Goal: Task Accomplishment & Management: Manage account settings

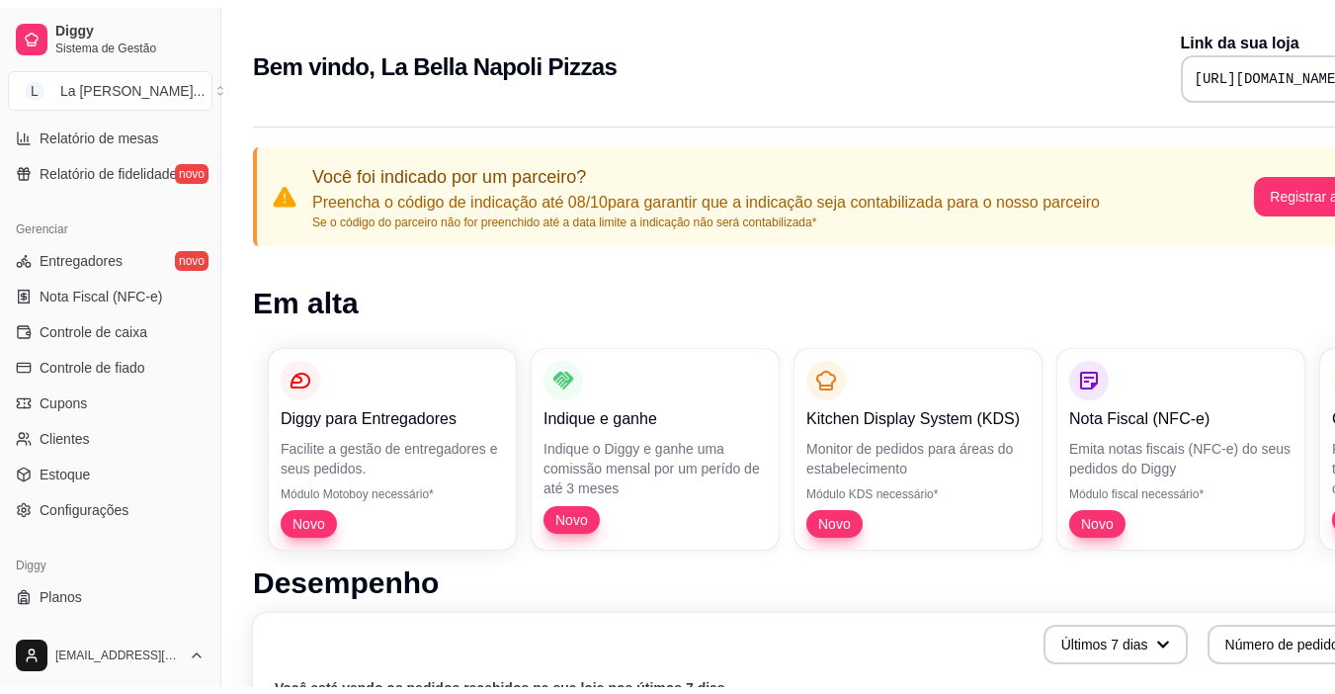
scroll to position [728, 0]
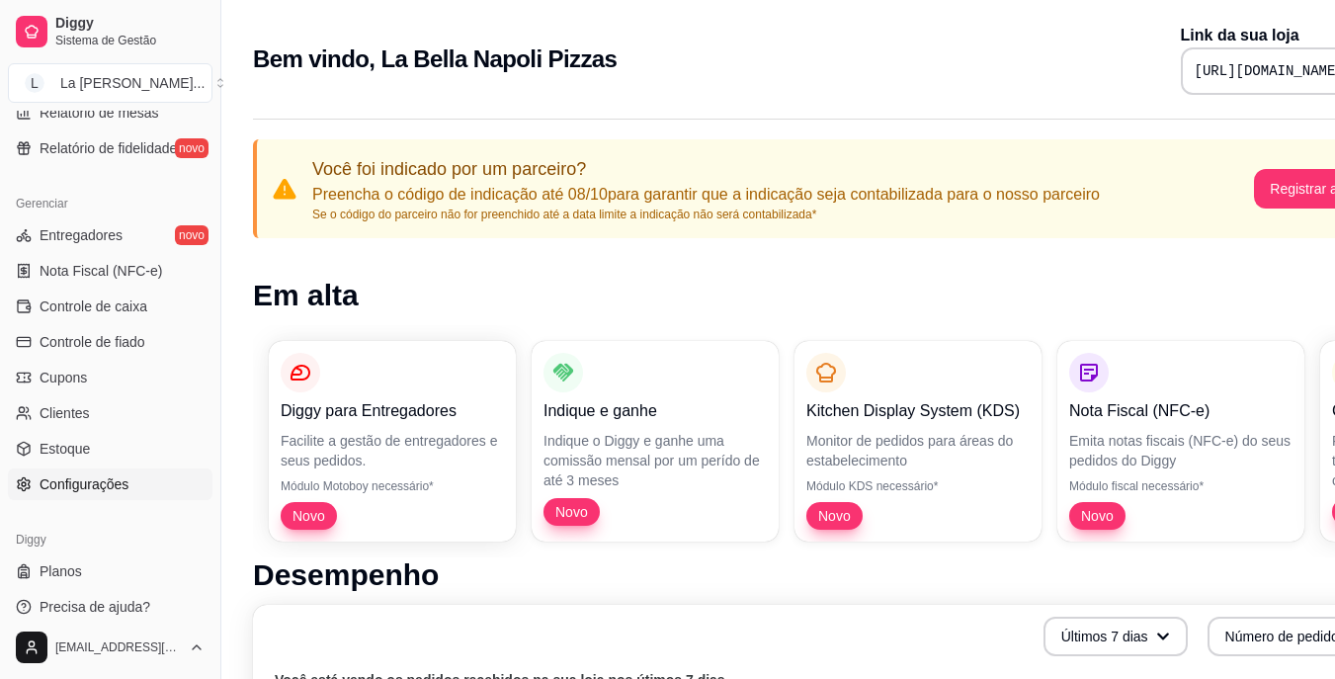
click at [63, 482] on span "Configurações" at bounding box center [84, 484] width 89 height 20
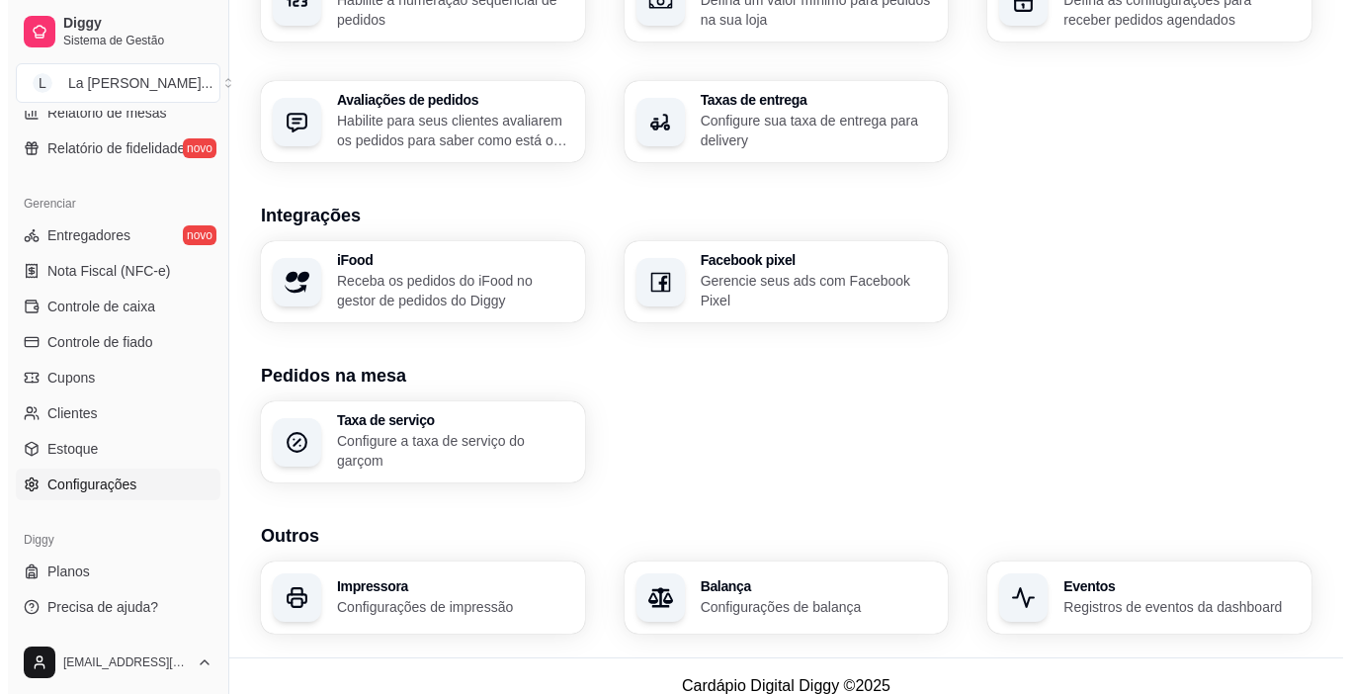
scroll to position [691, 0]
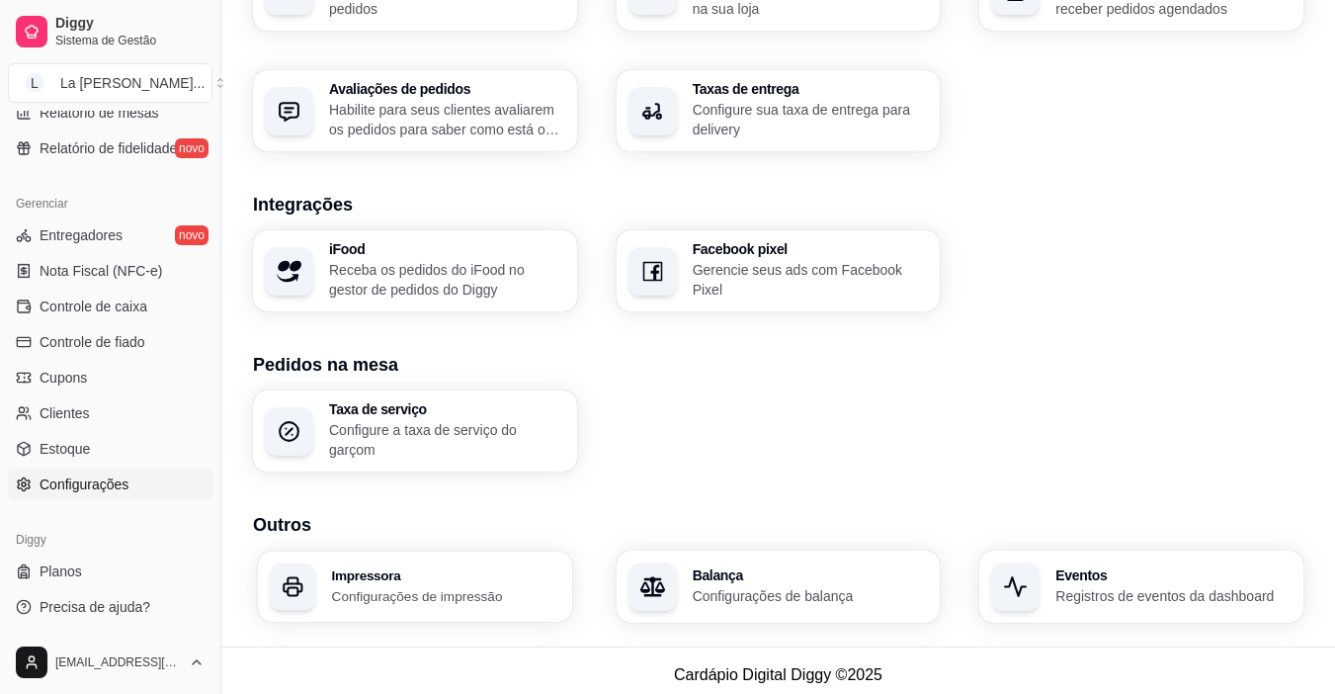
click at [476, 570] on h3 "Impressora" at bounding box center [446, 575] width 228 height 14
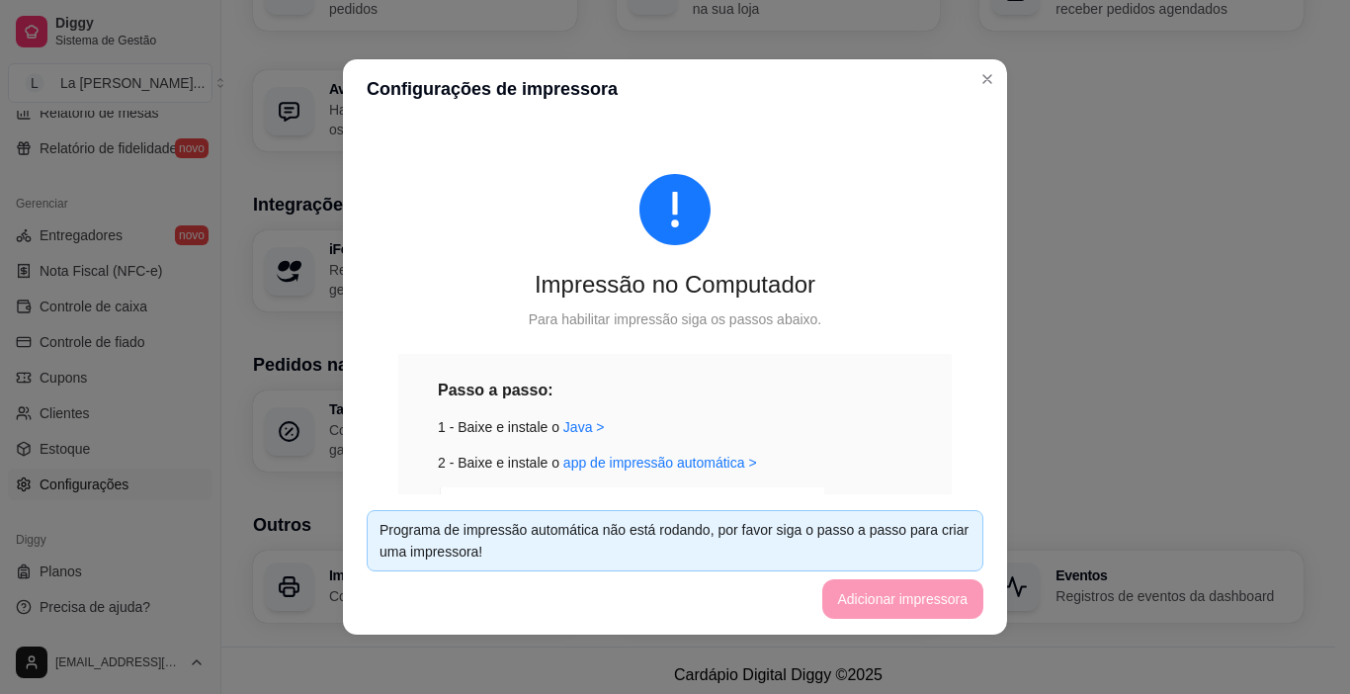
click at [562, 526] on div "Programa de impressão automática não está rodando, por favor siga o passo a pas…" at bounding box center [675, 540] width 591 height 43
click at [563, 427] on link "Java >" at bounding box center [584, 427] width 42 height 16
click at [604, 461] on link "app de impressão automática >" at bounding box center [660, 463] width 194 height 16
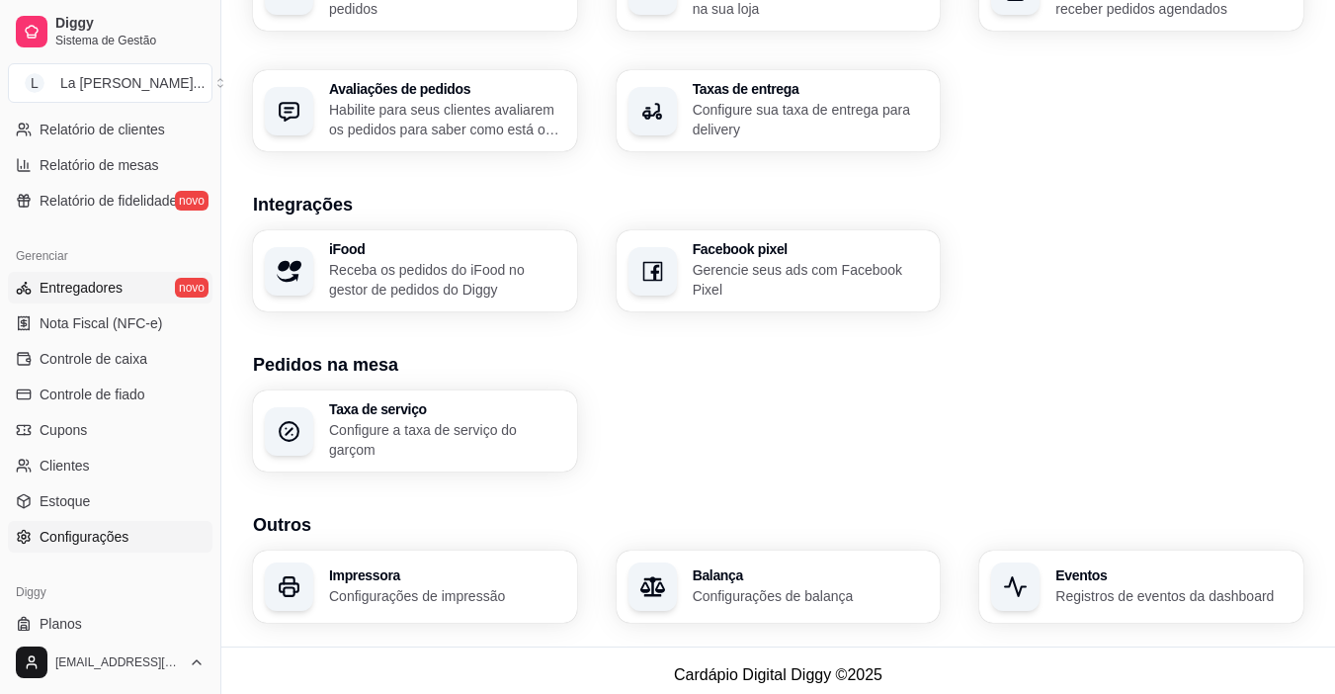
scroll to position [630, 0]
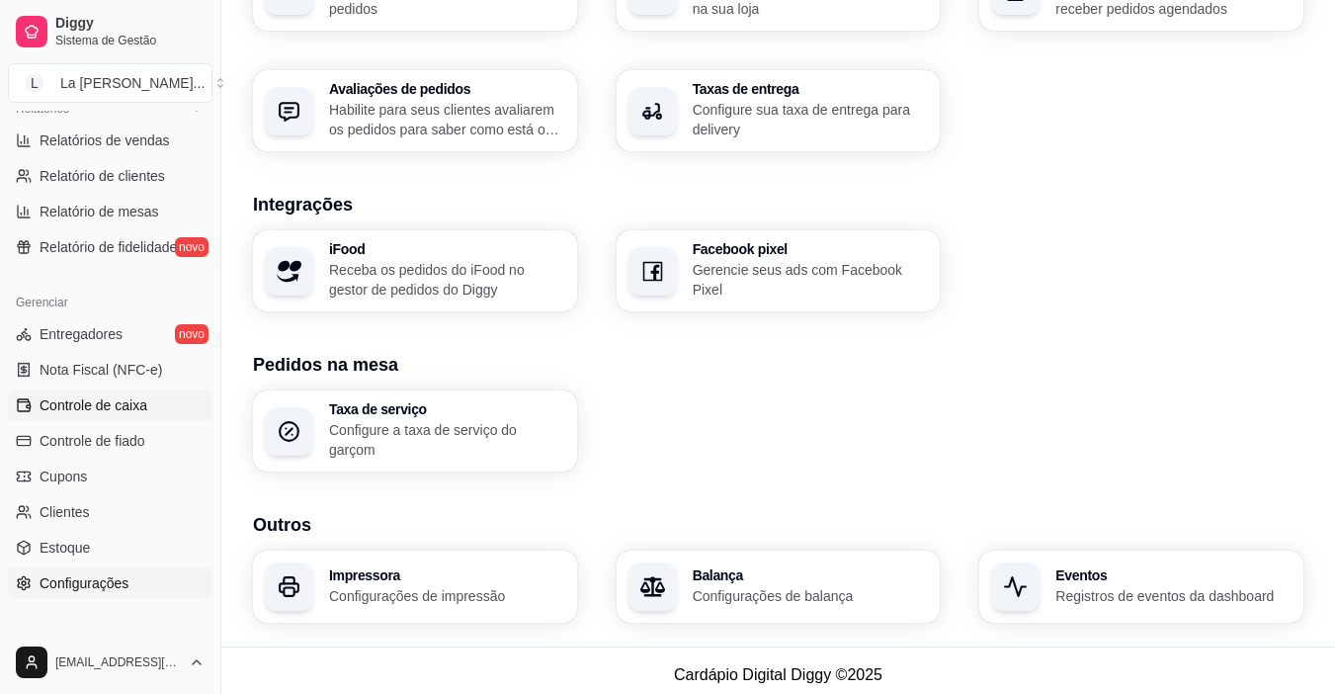
click at [107, 408] on span "Controle de caixa" at bounding box center [94, 405] width 108 height 20
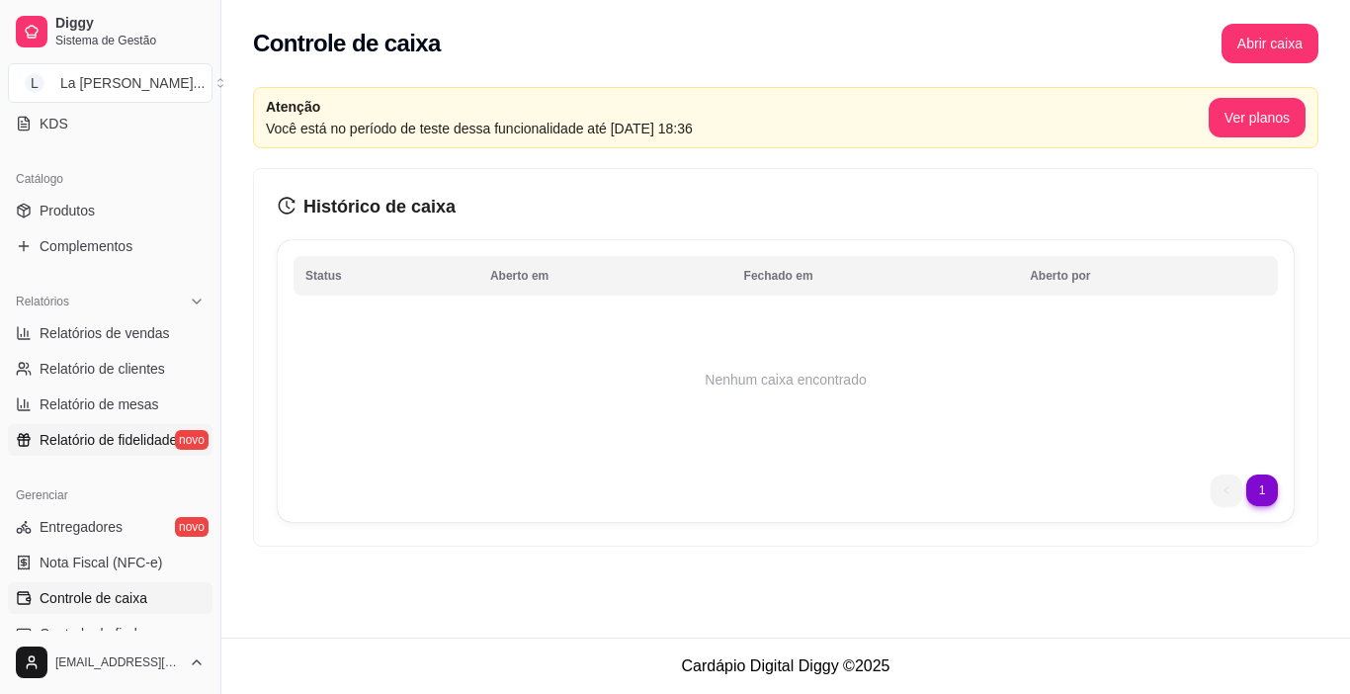
scroll to position [432, 0]
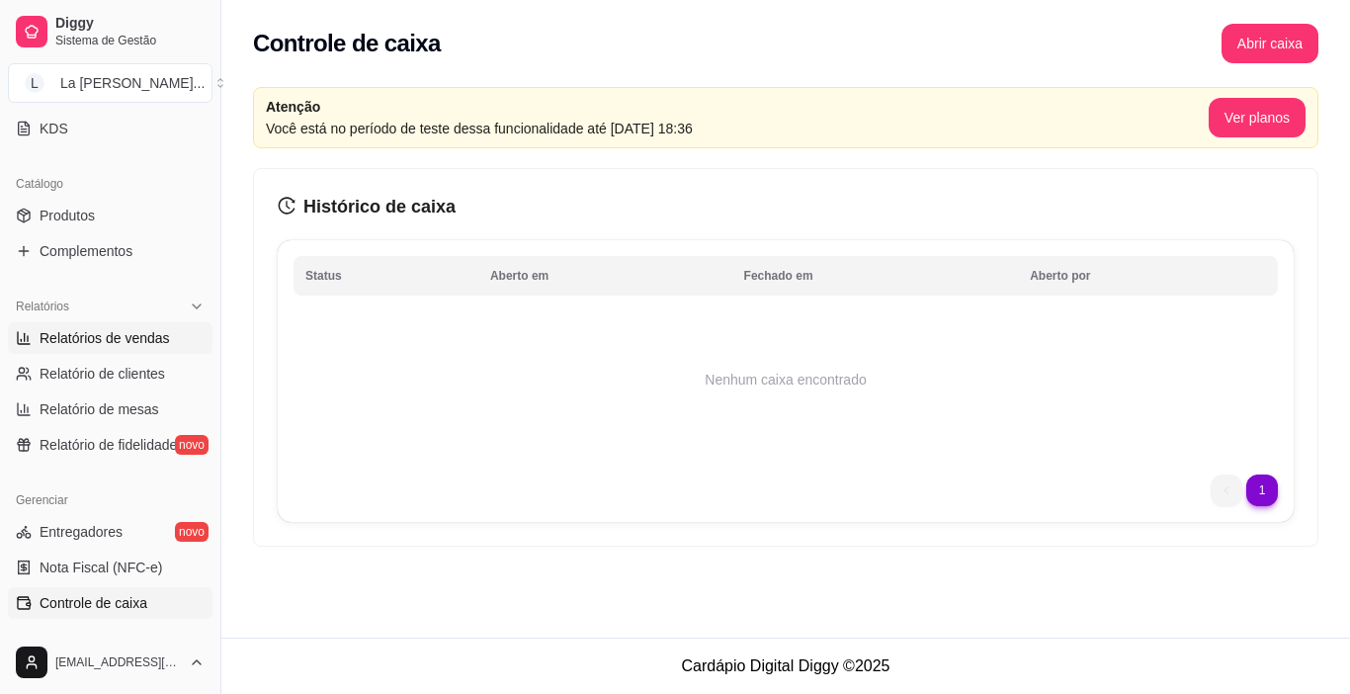
click at [110, 328] on span "Relatórios de vendas" at bounding box center [105, 338] width 130 height 20
select select "ALL"
select select "0"
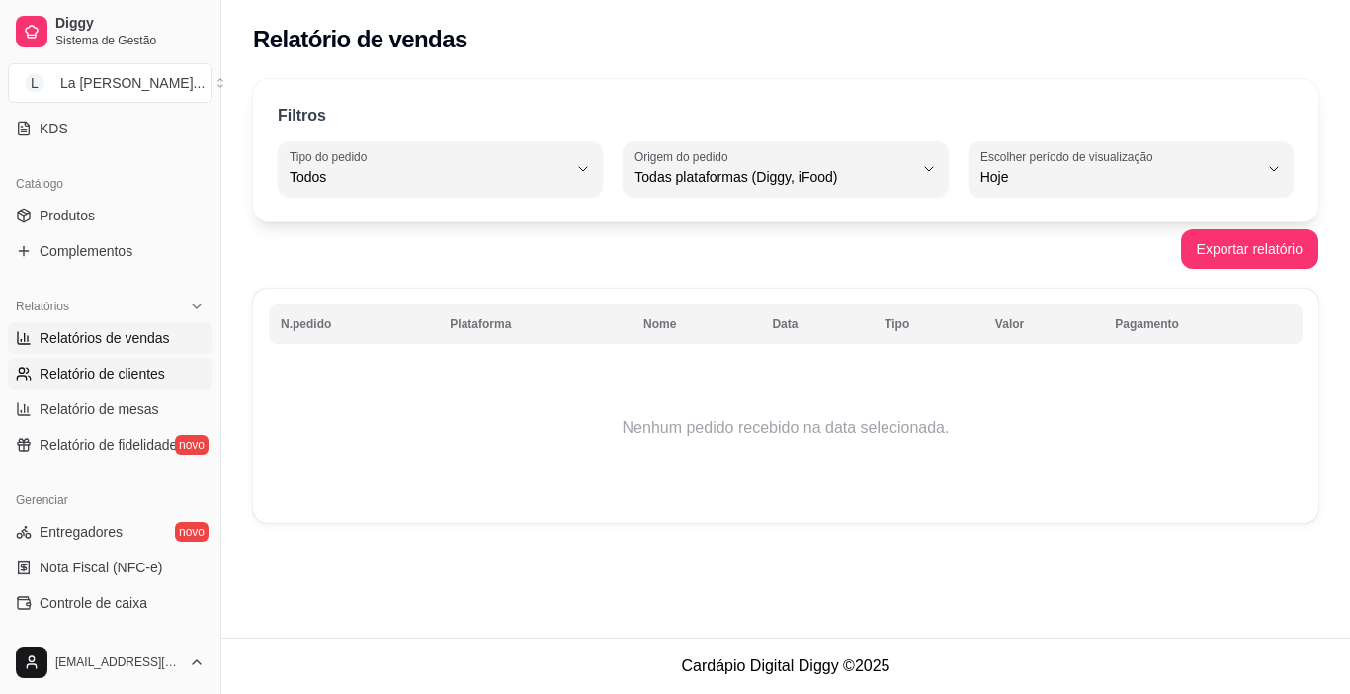
click at [132, 377] on span "Relatório de clientes" at bounding box center [103, 374] width 126 height 20
select select "30"
select select "HIGHEST_TOTAL_SPENT_WITH_ORDERS"
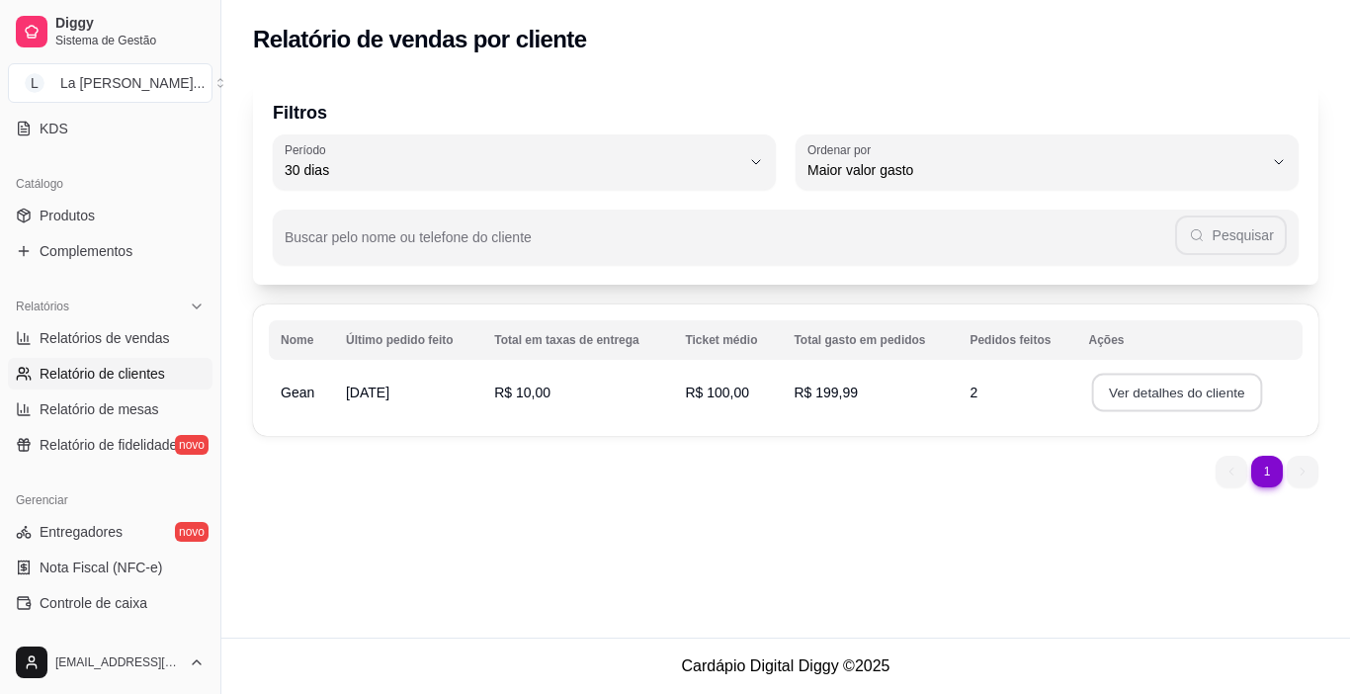
click at [1166, 386] on button "Ver detalhes do cliente" at bounding box center [1176, 393] width 170 height 39
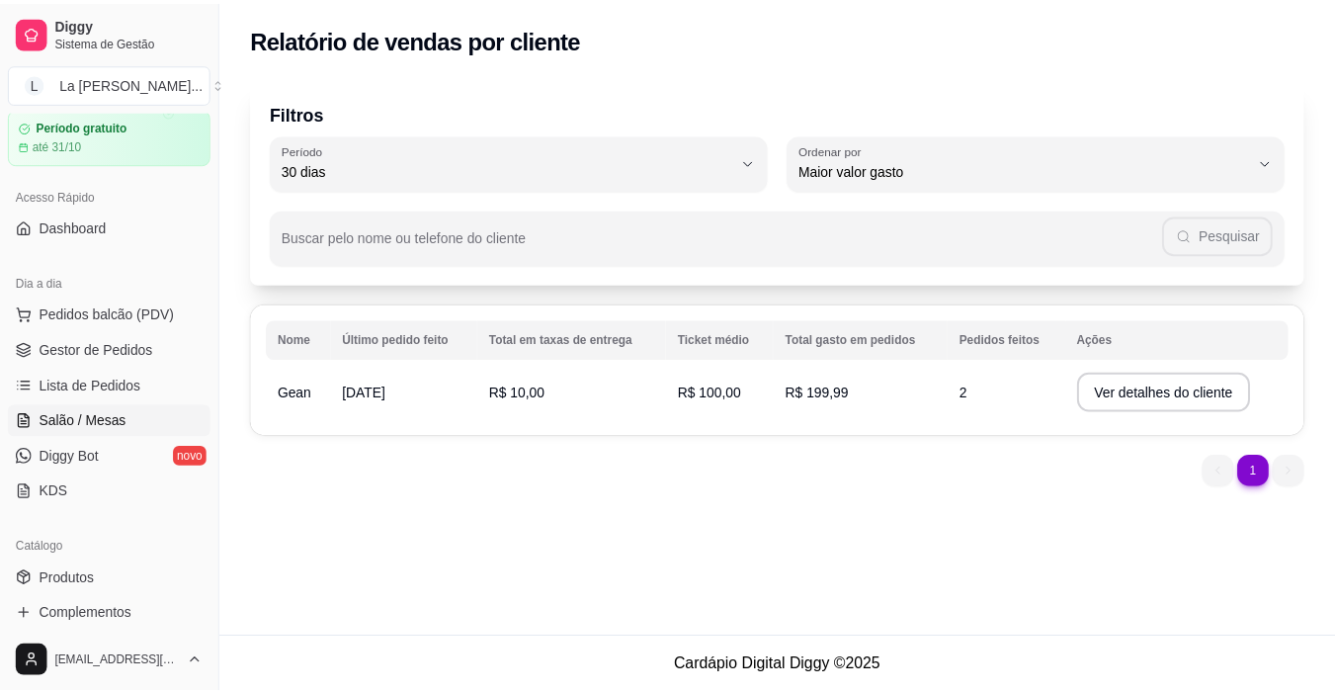
scroll to position [37, 0]
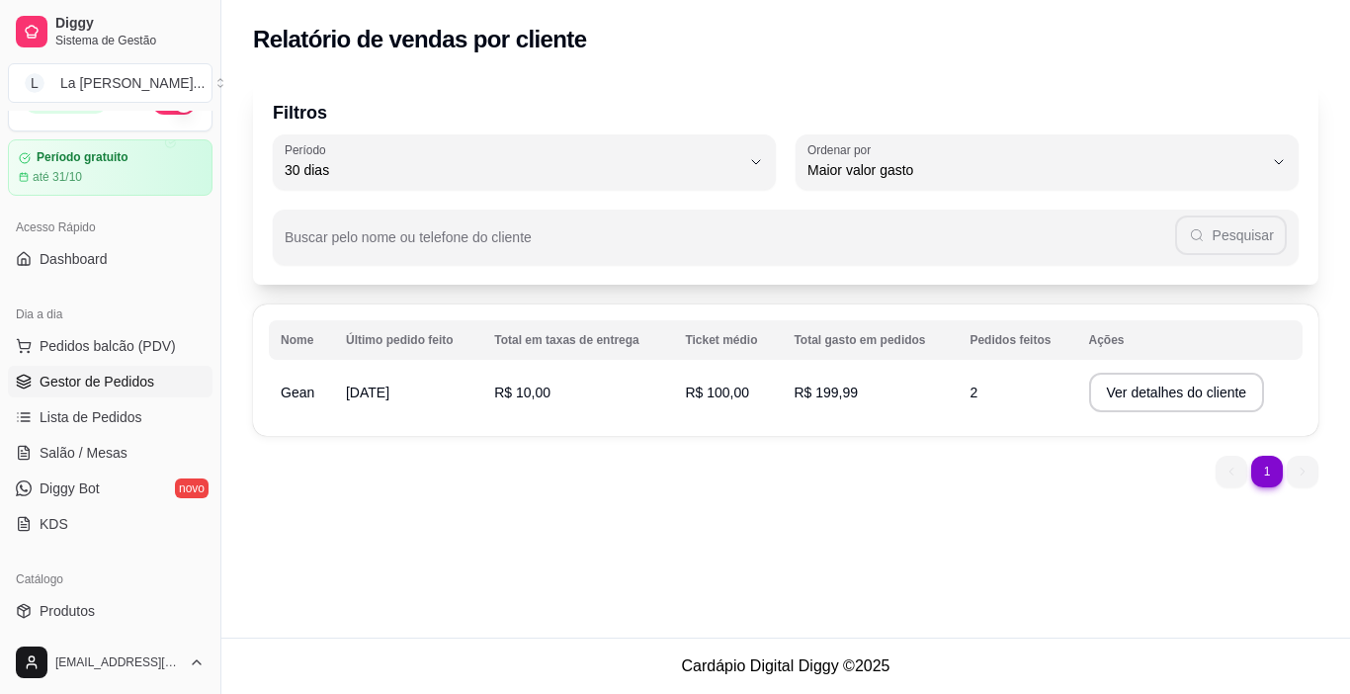
click at [110, 395] on link "Gestor de Pedidos" at bounding box center [110, 382] width 205 height 32
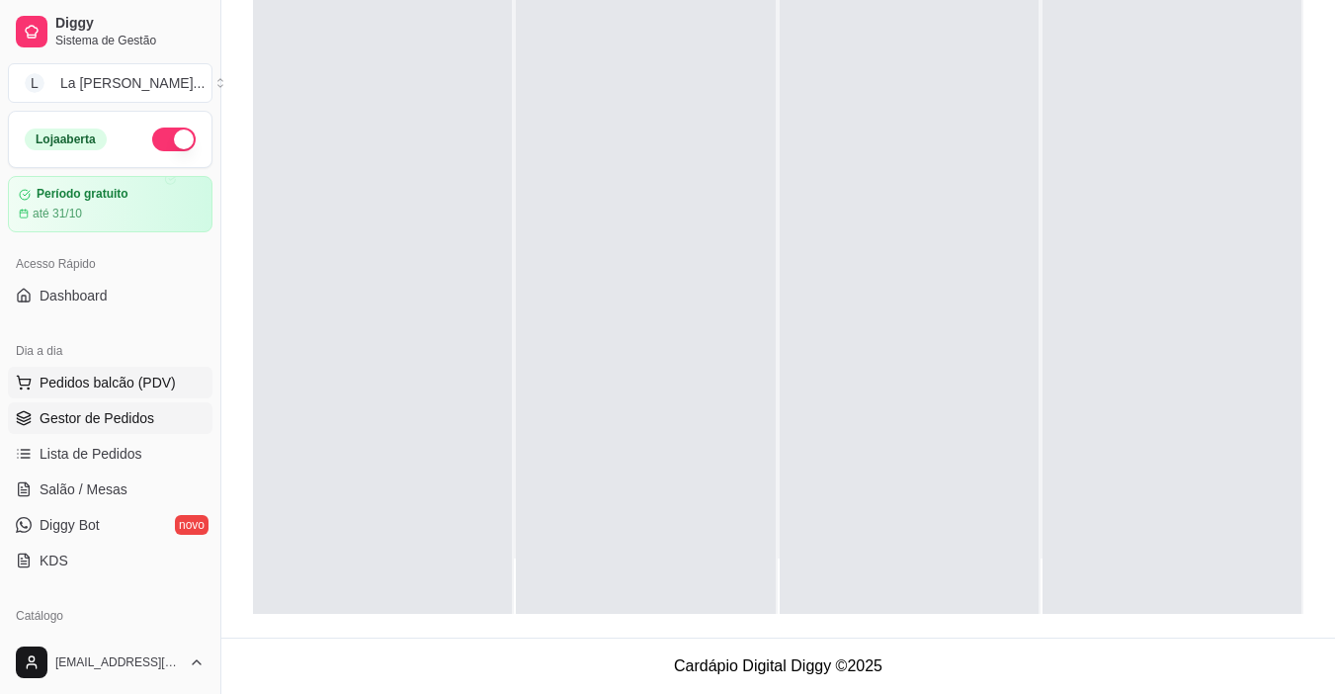
click at [99, 380] on span "Pedidos balcão (PDV)" at bounding box center [108, 383] width 136 height 20
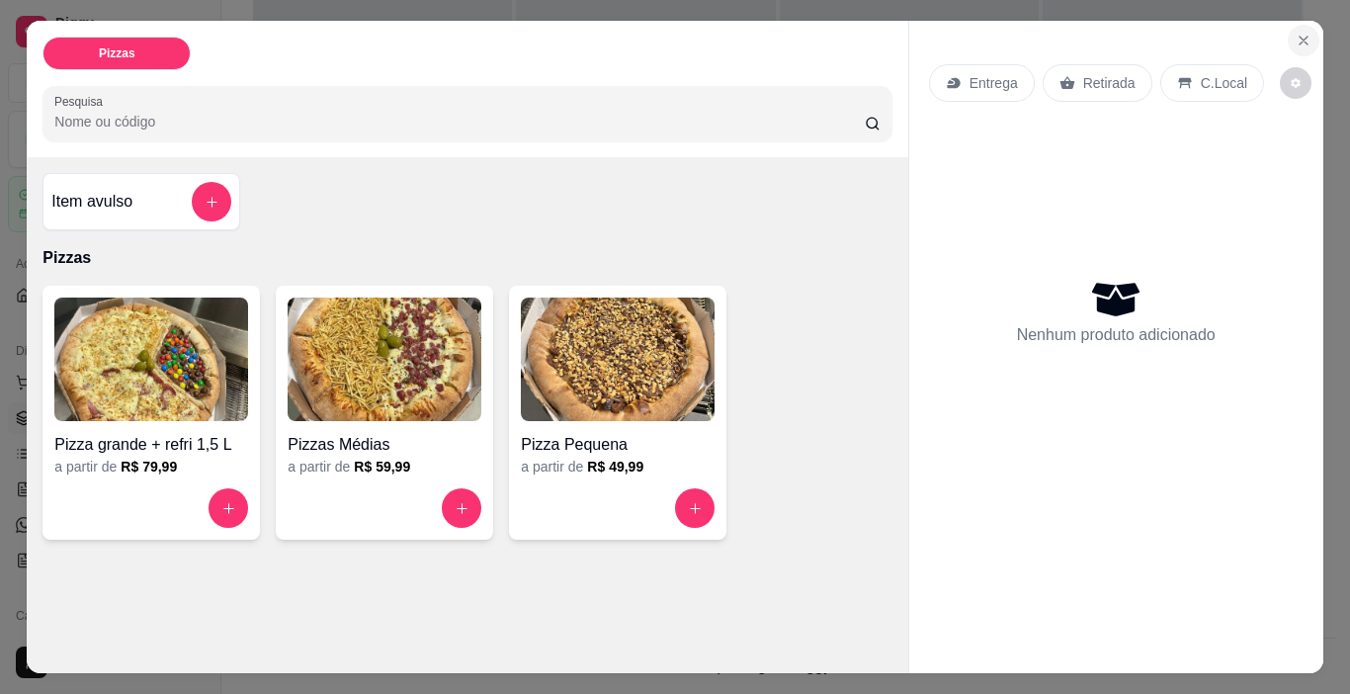
click at [1296, 34] on icon "Close" at bounding box center [1304, 41] width 16 height 16
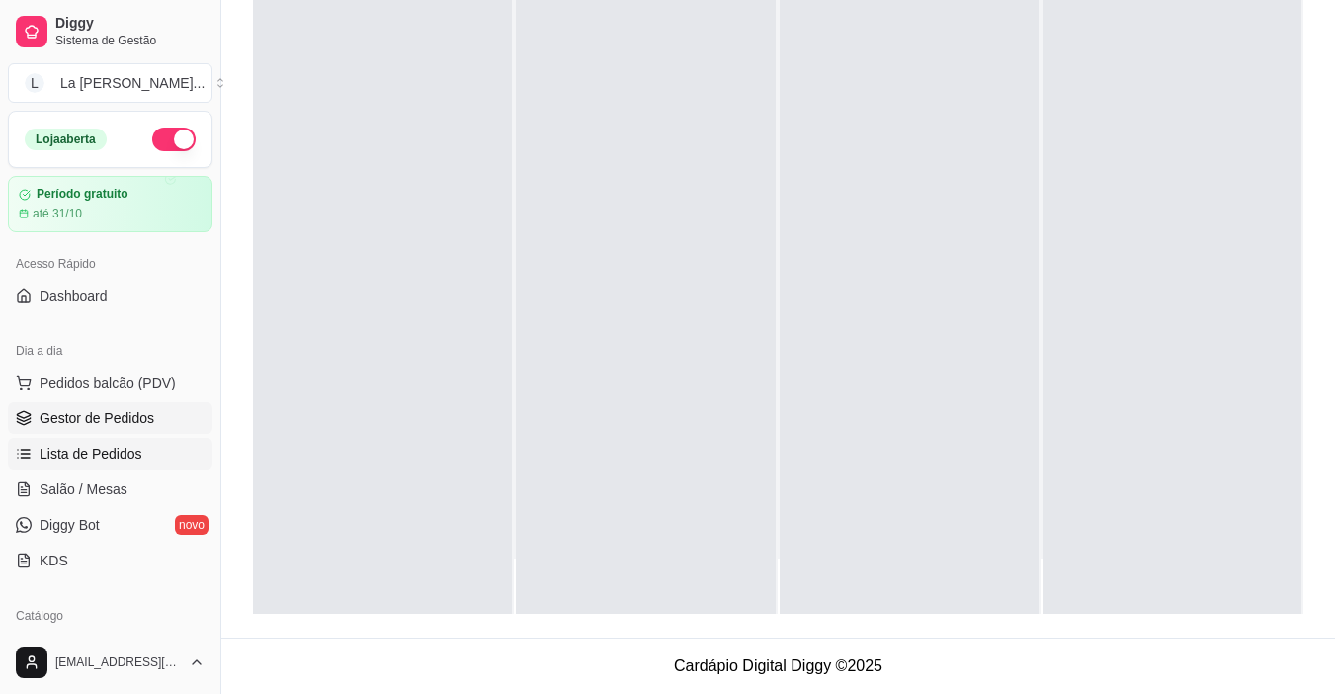
click at [100, 463] on span "Lista de Pedidos" at bounding box center [91, 454] width 103 height 20
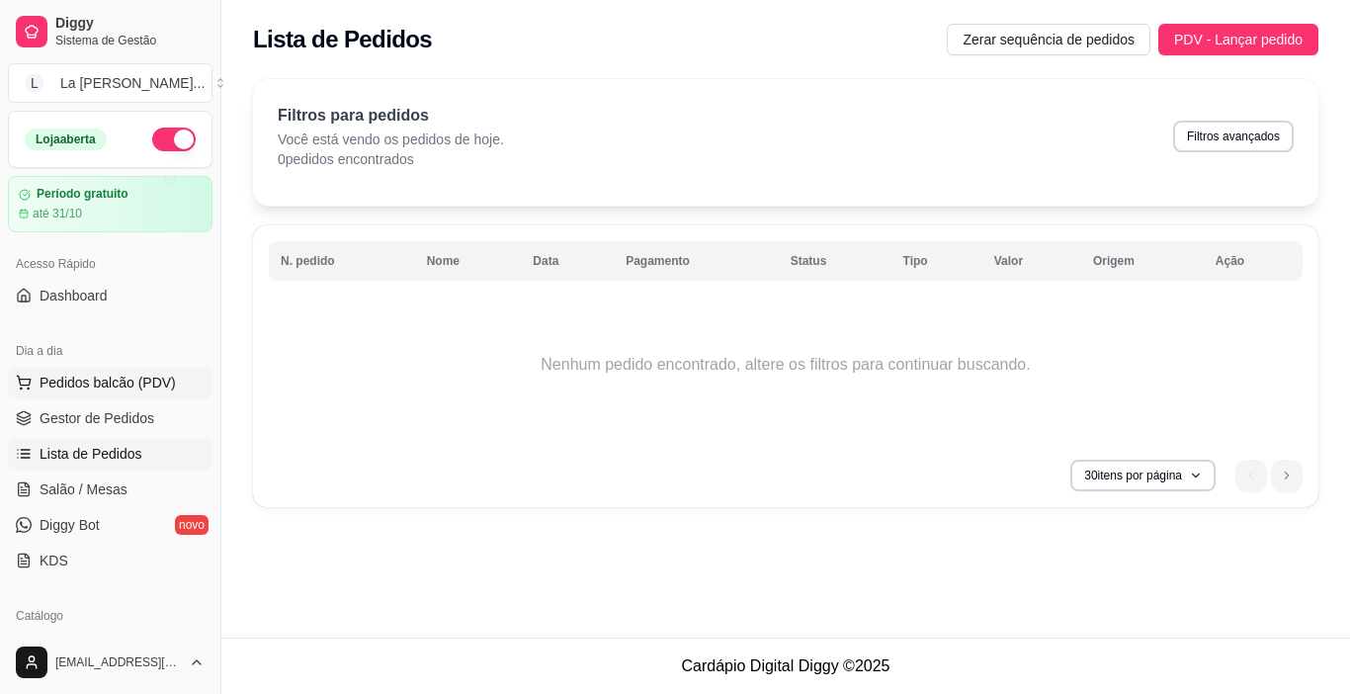
click at [106, 379] on span "Pedidos balcão (PDV)" at bounding box center [108, 383] width 136 height 20
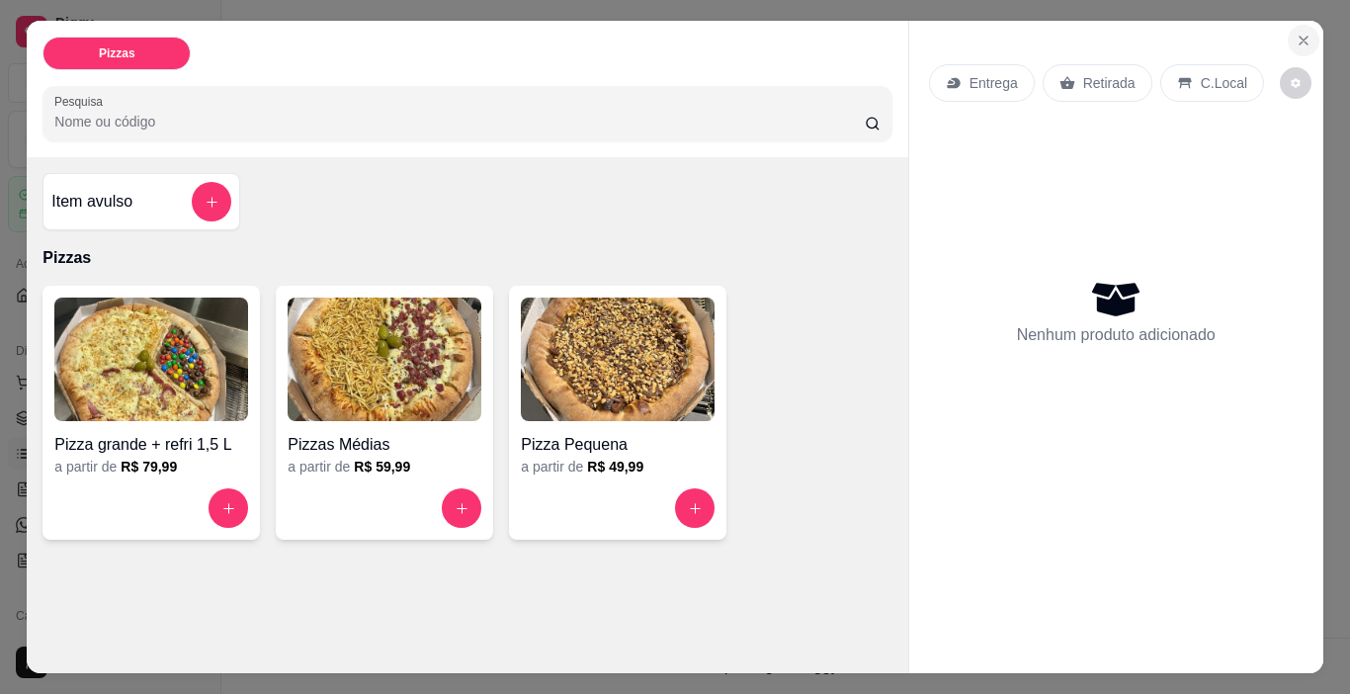
click at [1296, 40] on icon "Close" at bounding box center [1304, 41] width 16 height 16
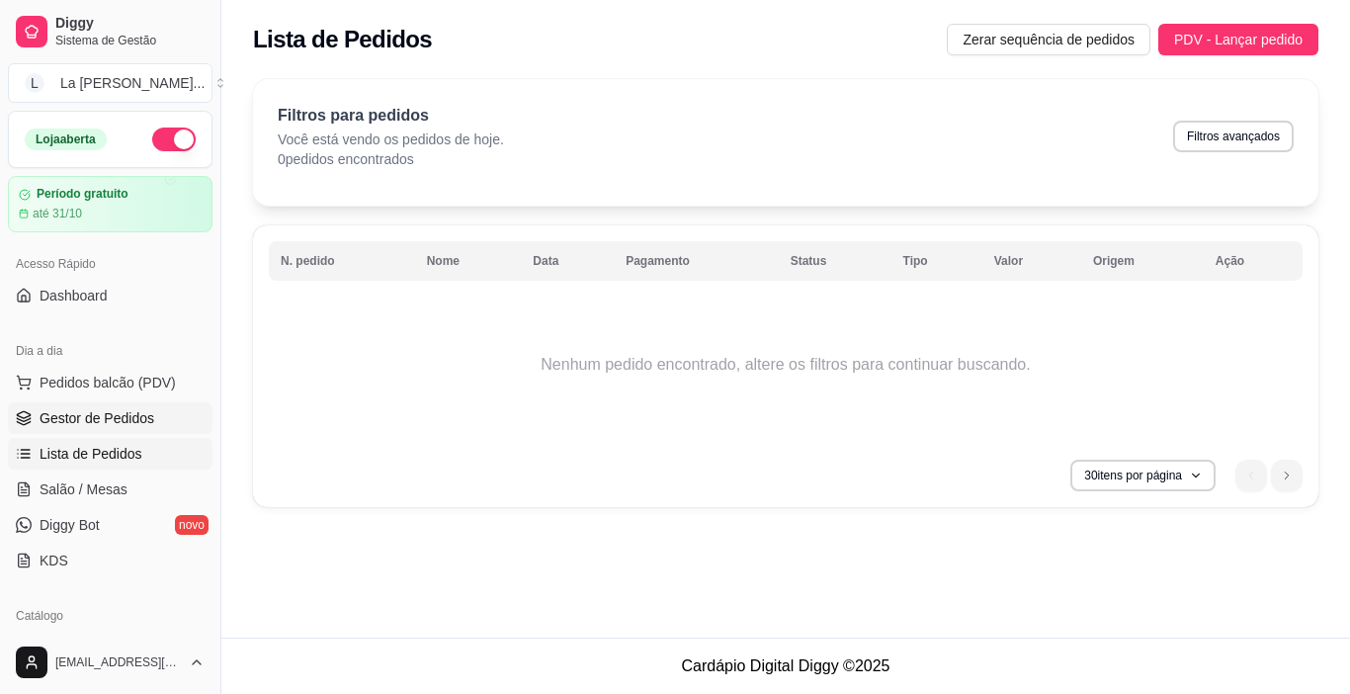
click at [94, 417] on span "Gestor de Pedidos" at bounding box center [97, 418] width 115 height 20
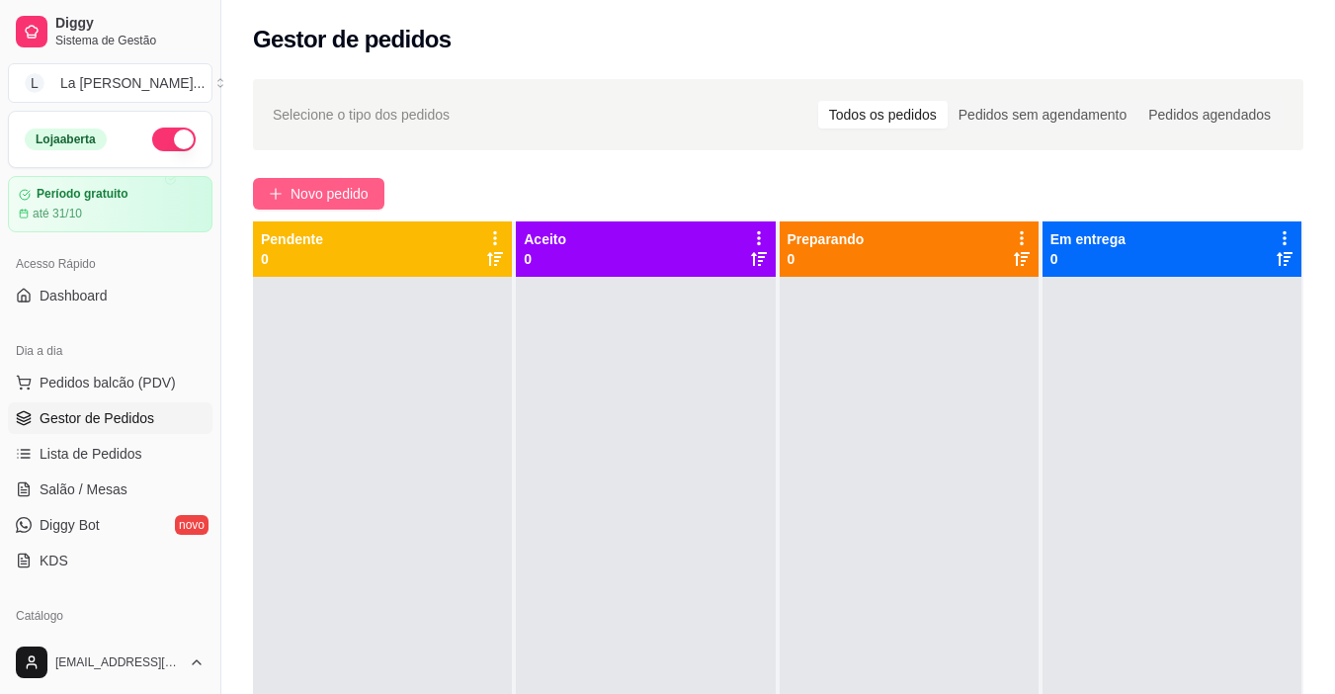
click at [346, 188] on span "Novo pedido" at bounding box center [330, 194] width 78 height 22
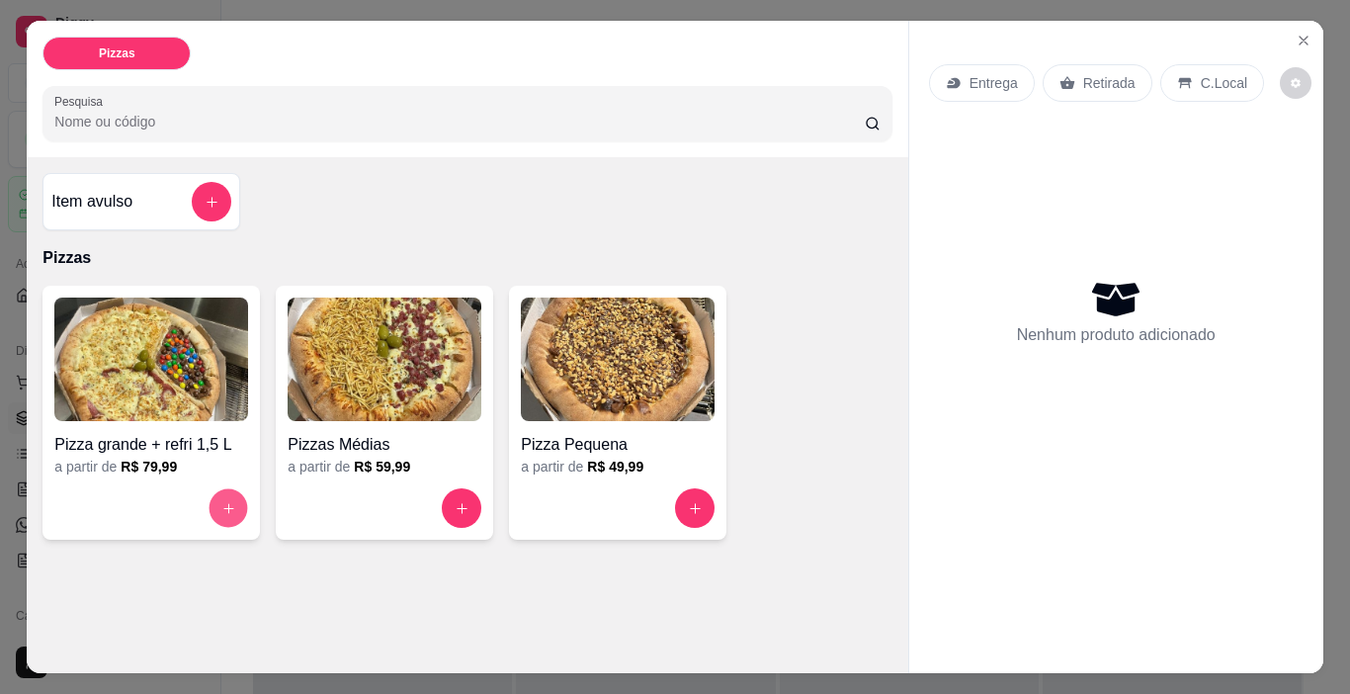
click at [212, 493] on button "increase-product-quantity" at bounding box center [229, 508] width 39 height 39
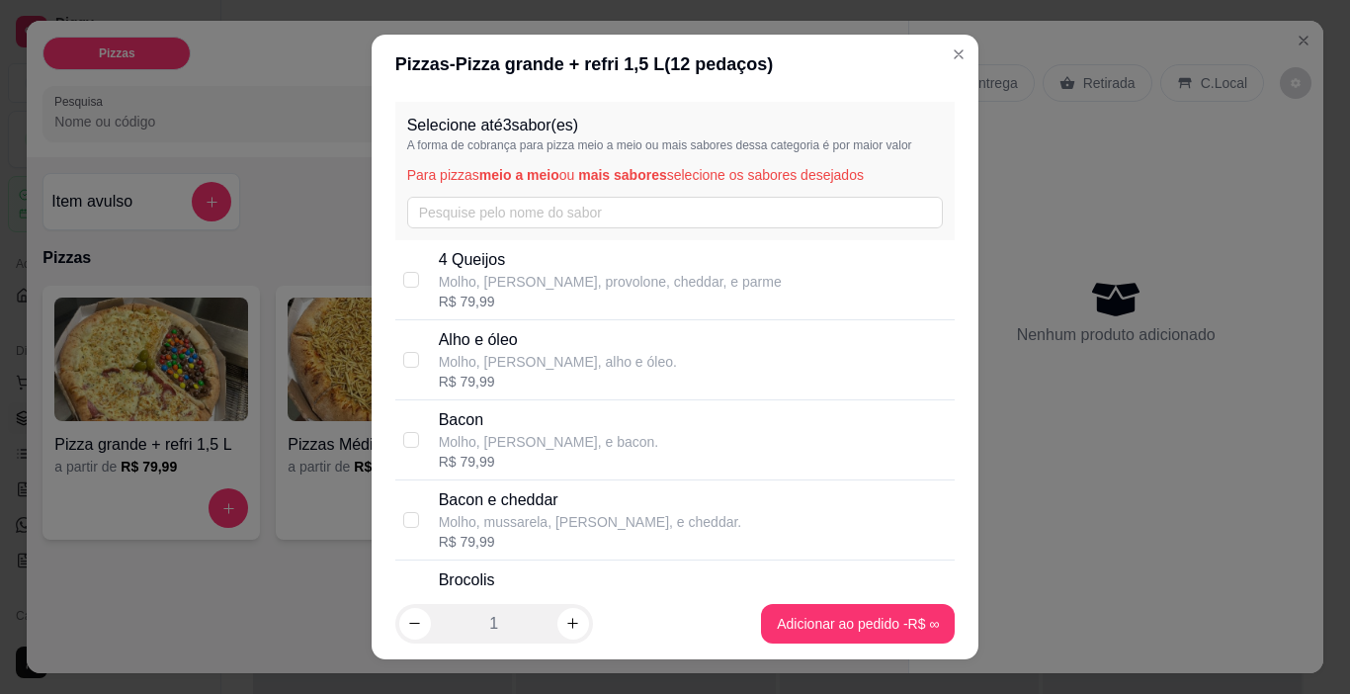
click at [575, 296] on div "R$ 79,99" at bounding box center [610, 302] width 343 height 20
checkbox input "true"
click at [551, 341] on p "Alho e óleo" at bounding box center [558, 340] width 238 height 24
checkbox input "true"
click at [570, 433] on p "Molho, [PERSON_NAME], e bacon." at bounding box center [549, 442] width 220 height 20
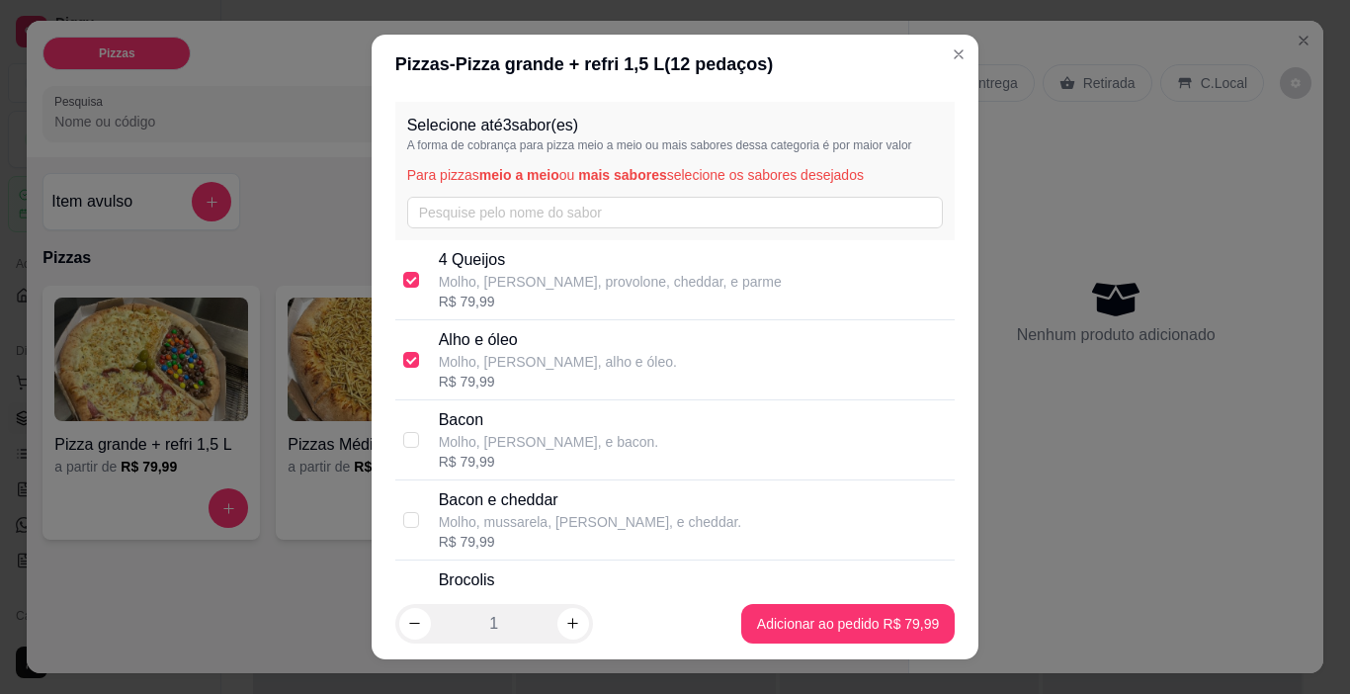
checkbox input "true"
click at [587, 527] on p "Molho, mussarela, [PERSON_NAME], e cheddar." at bounding box center [590, 522] width 303 height 20
checkbox input "false"
checkbox input "true"
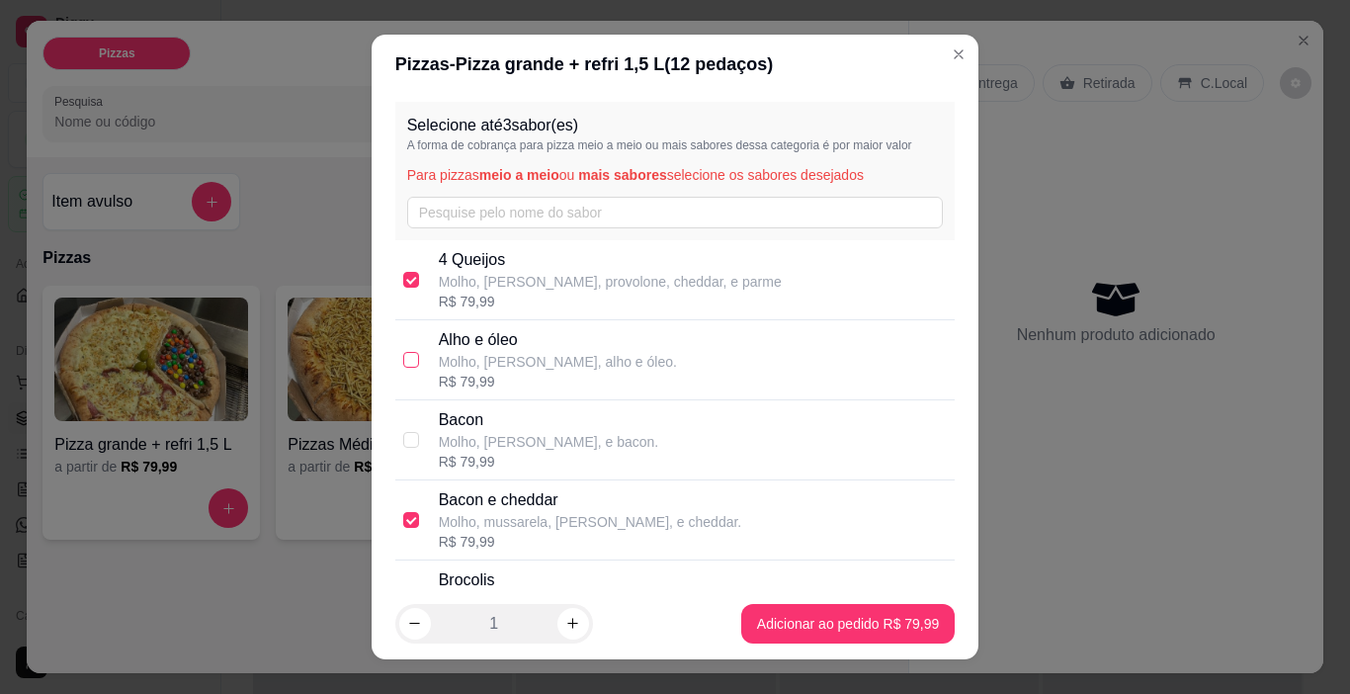
click at [409, 361] on input "checkbox" at bounding box center [411, 360] width 16 height 16
checkbox input "true"
click at [802, 603] on footer "1 Adicionar ao pedido R$ 79,99" at bounding box center [676, 623] width 608 height 71
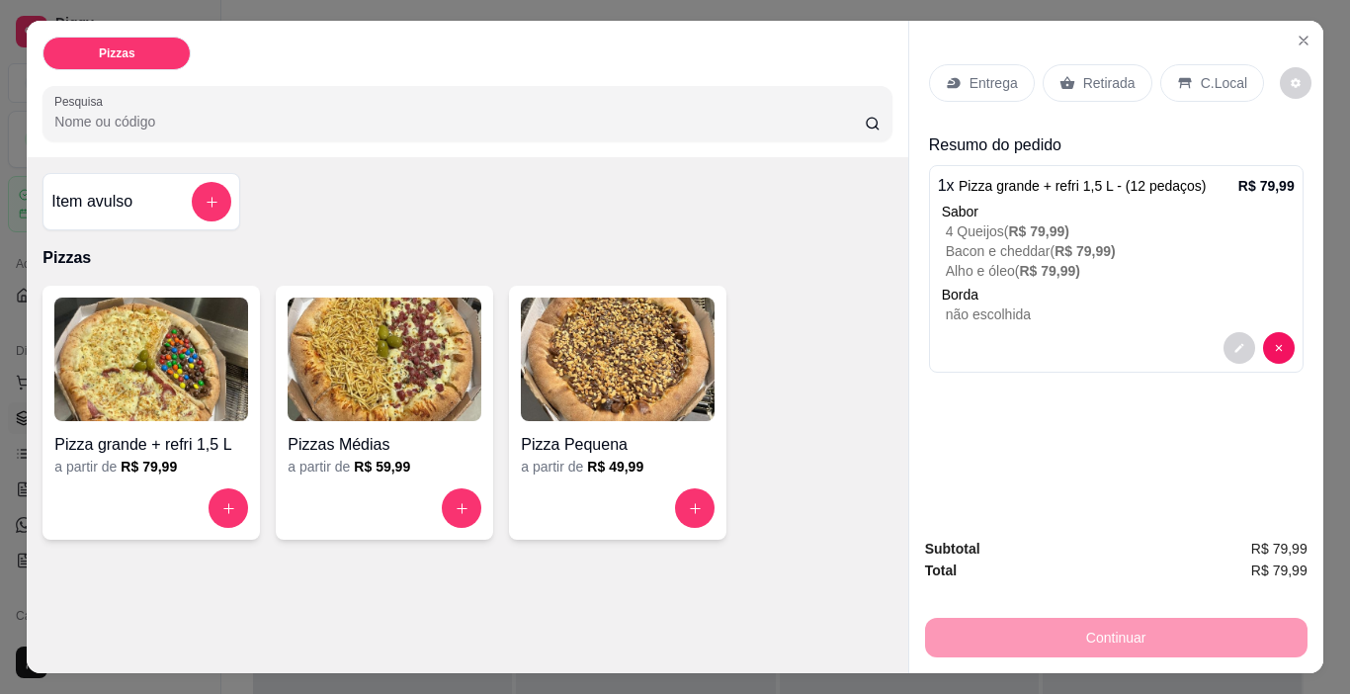
click at [1108, 76] on p "Retirada" at bounding box center [1109, 83] width 52 height 20
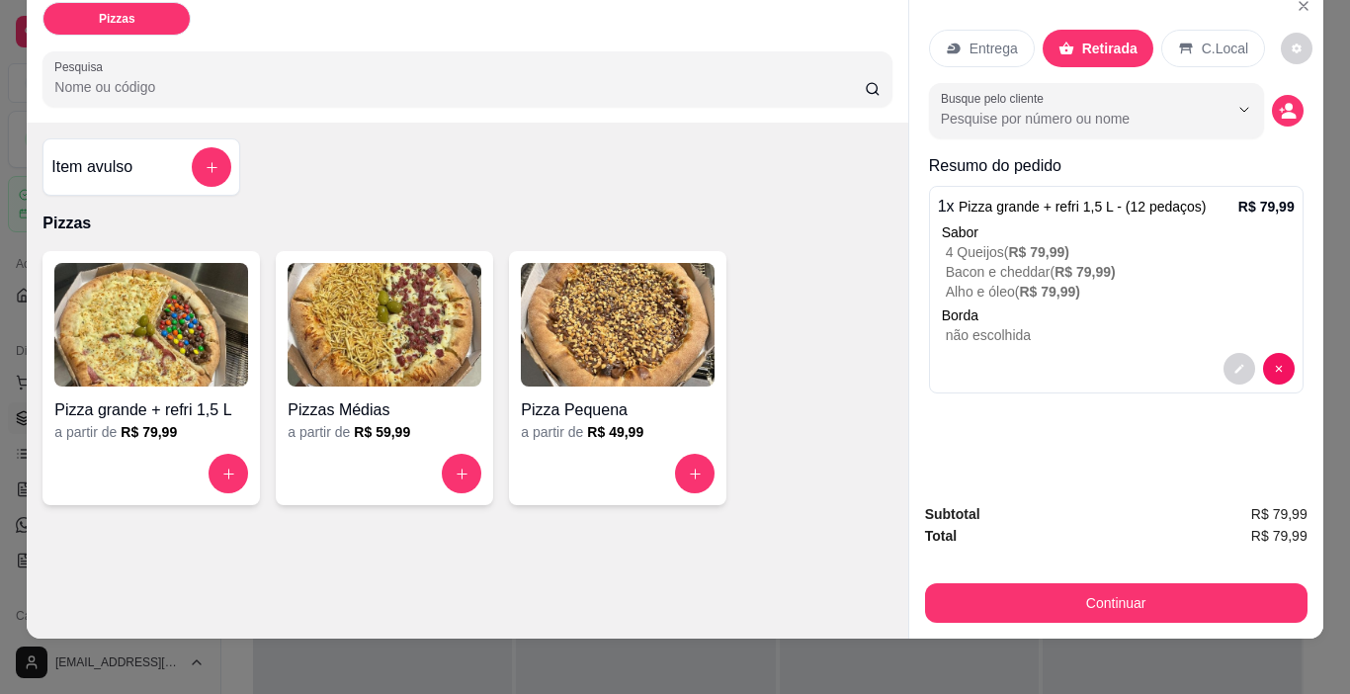
scroll to position [49, 0]
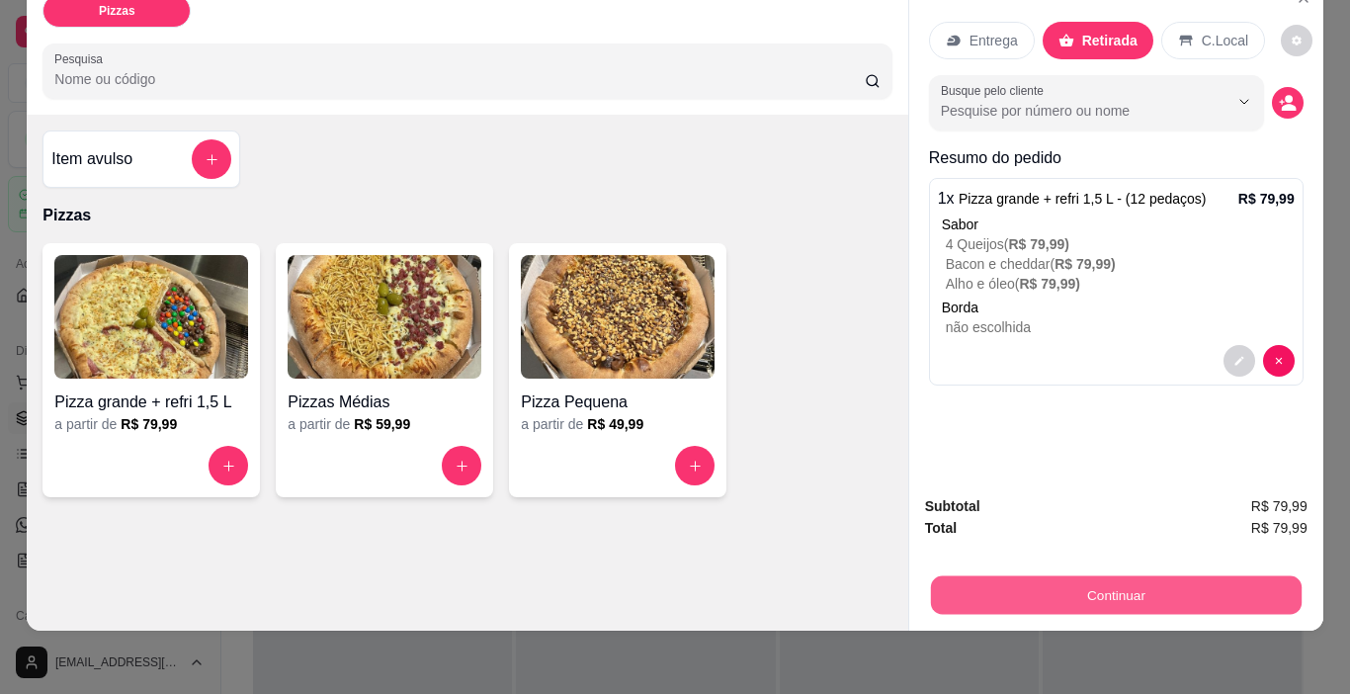
click at [1087, 578] on button "Continuar" at bounding box center [1115, 595] width 371 height 39
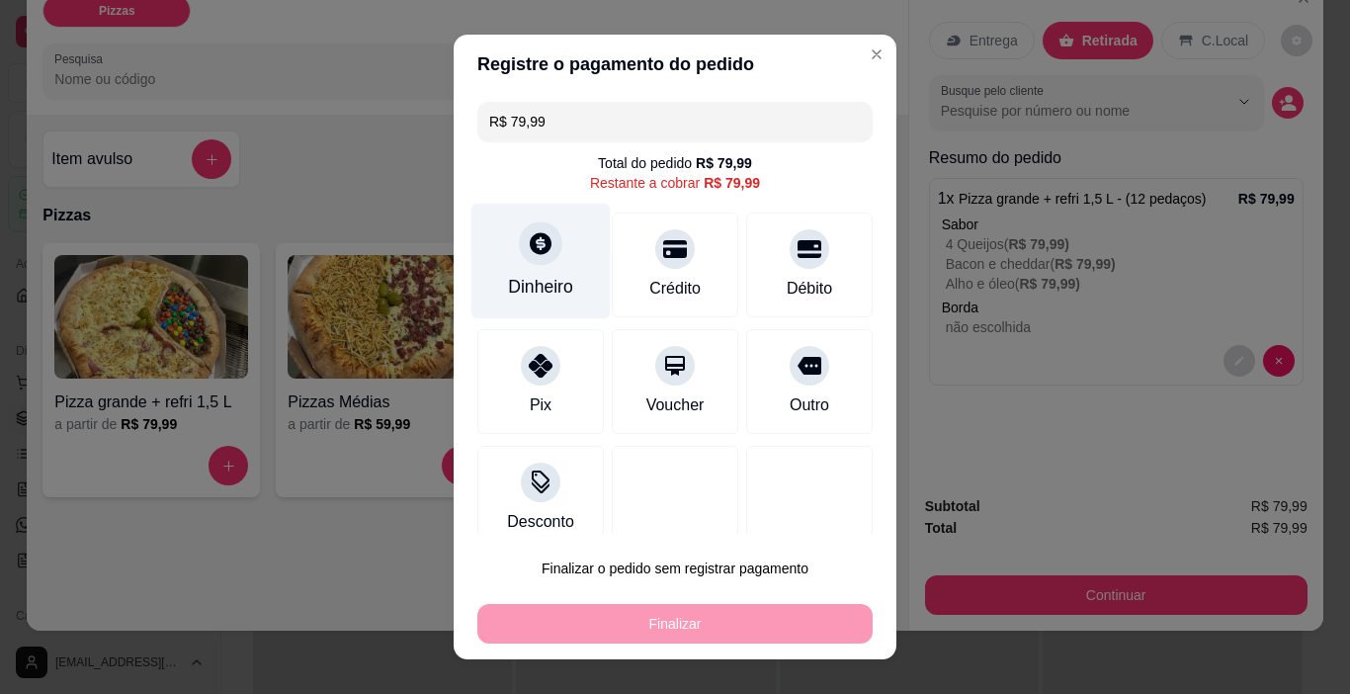
click at [520, 279] on div "Dinheiro" at bounding box center [540, 287] width 65 height 26
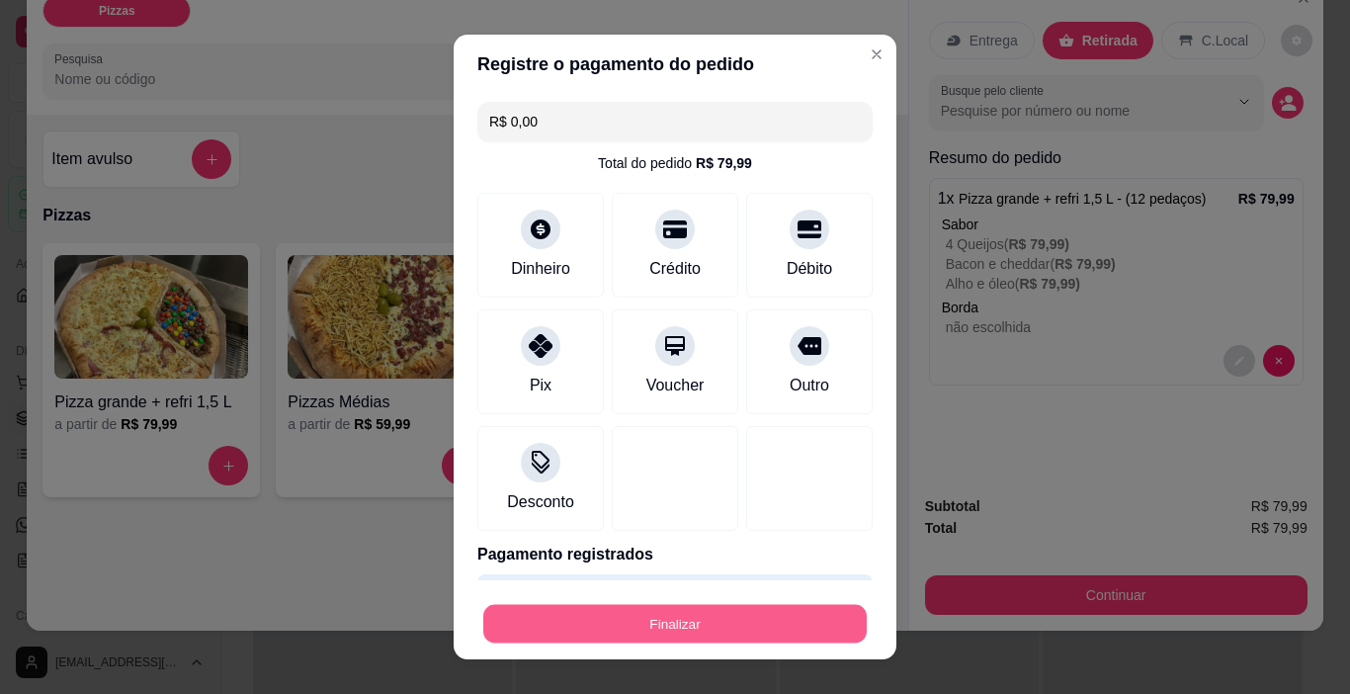
click at [718, 625] on button "Finalizar" at bounding box center [674, 624] width 383 height 39
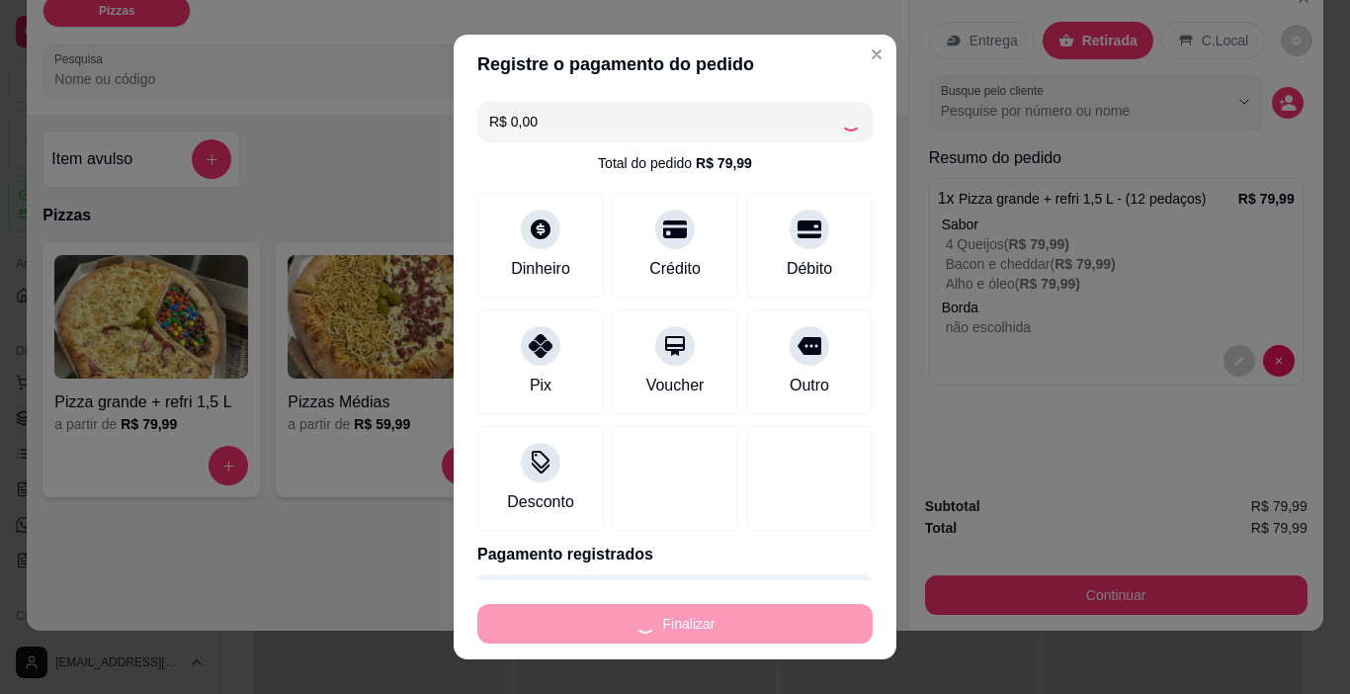
type input "-R$ 79,99"
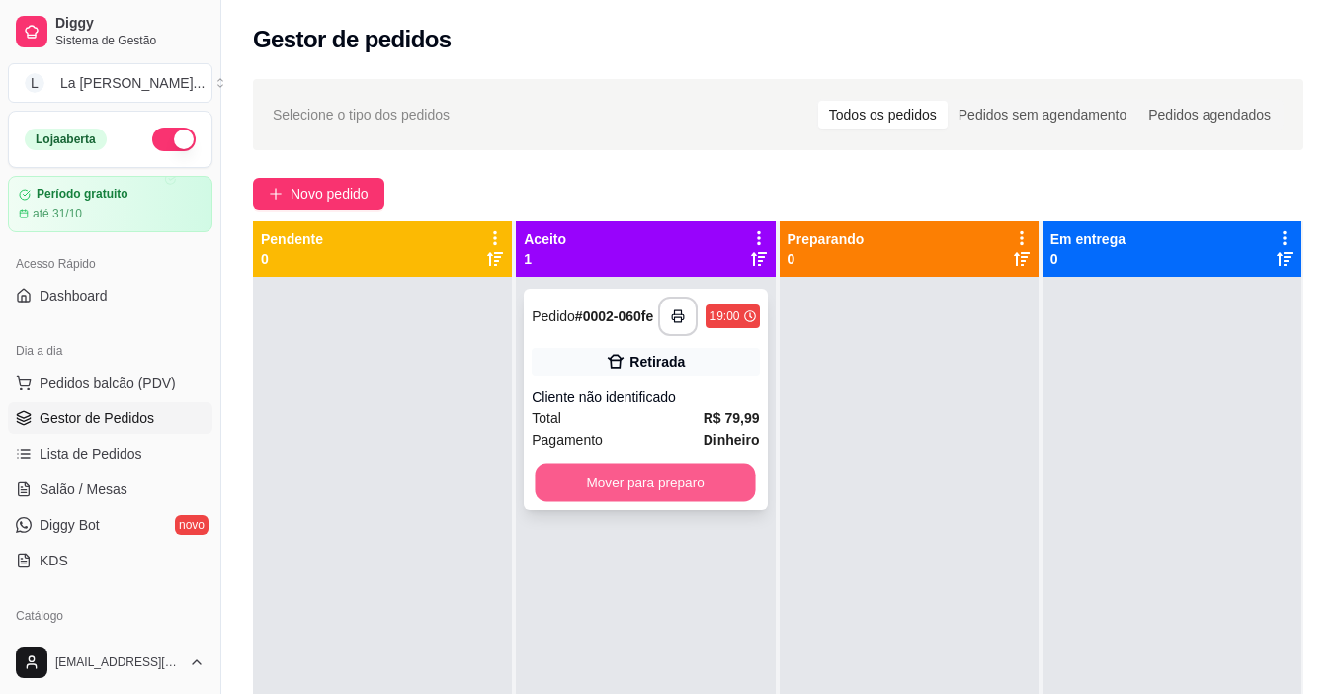
click at [670, 499] on button "Mover para preparo" at bounding box center [646, 483] width 220 height 39
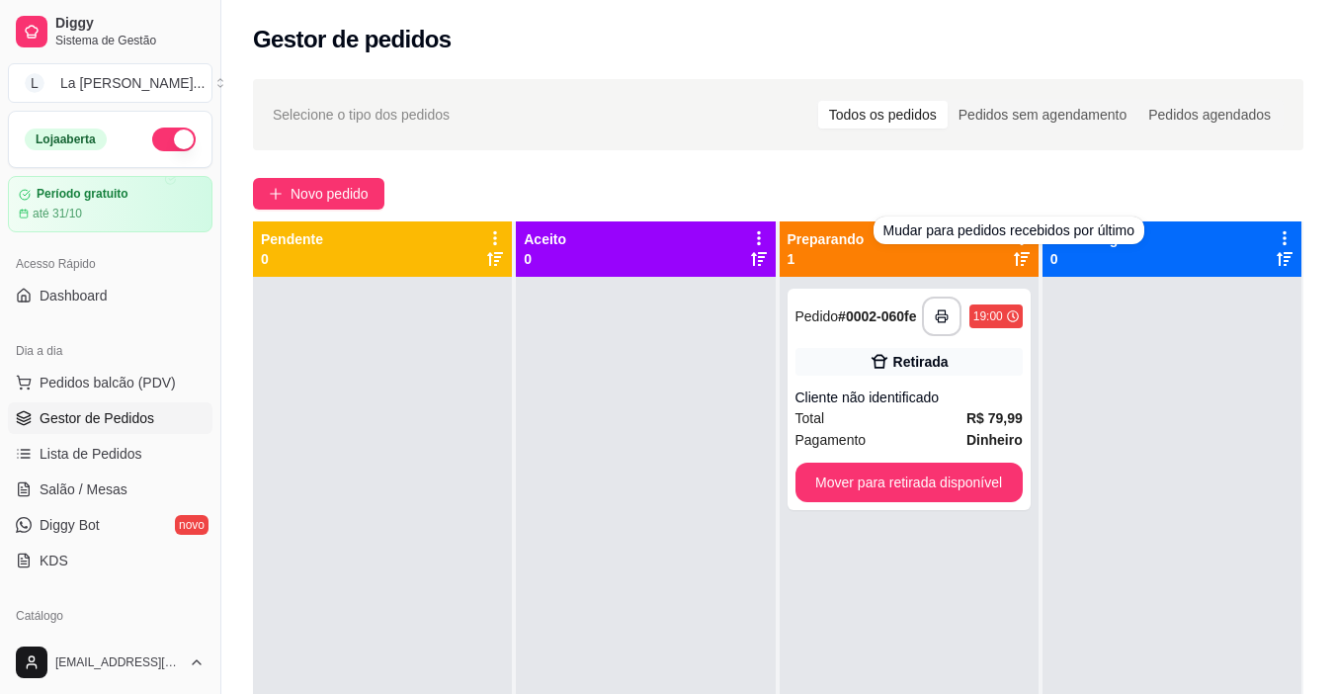
click at [1013, 236] on div "Mudar para pedidos recebidos por último" at bounding box center [1009, 230] width 271 height 28
click at [888, 253] on div "Preparando 1" at bounding box center [909, 249] width 243 height 40
click at [1013, 236] on icon at bounding box center [1022, 238] width 18 height 18
drag, startPoint x: 904, startPoint y: 448, endPoint x: 892, endPoint y: 431, distance: 20.6
click at [892, 429] on div "Total R$ 79,99" at bounding box center [909, 418] width 227 height 22
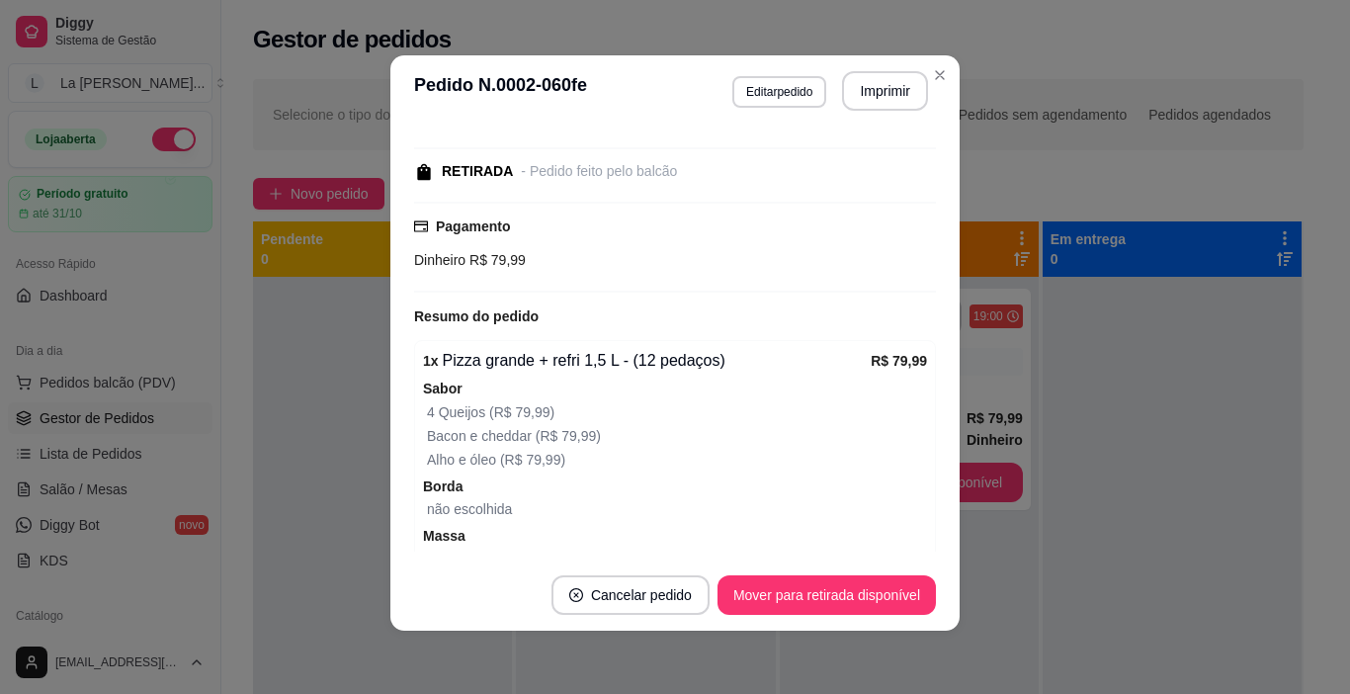
scroll to position [292, 0]
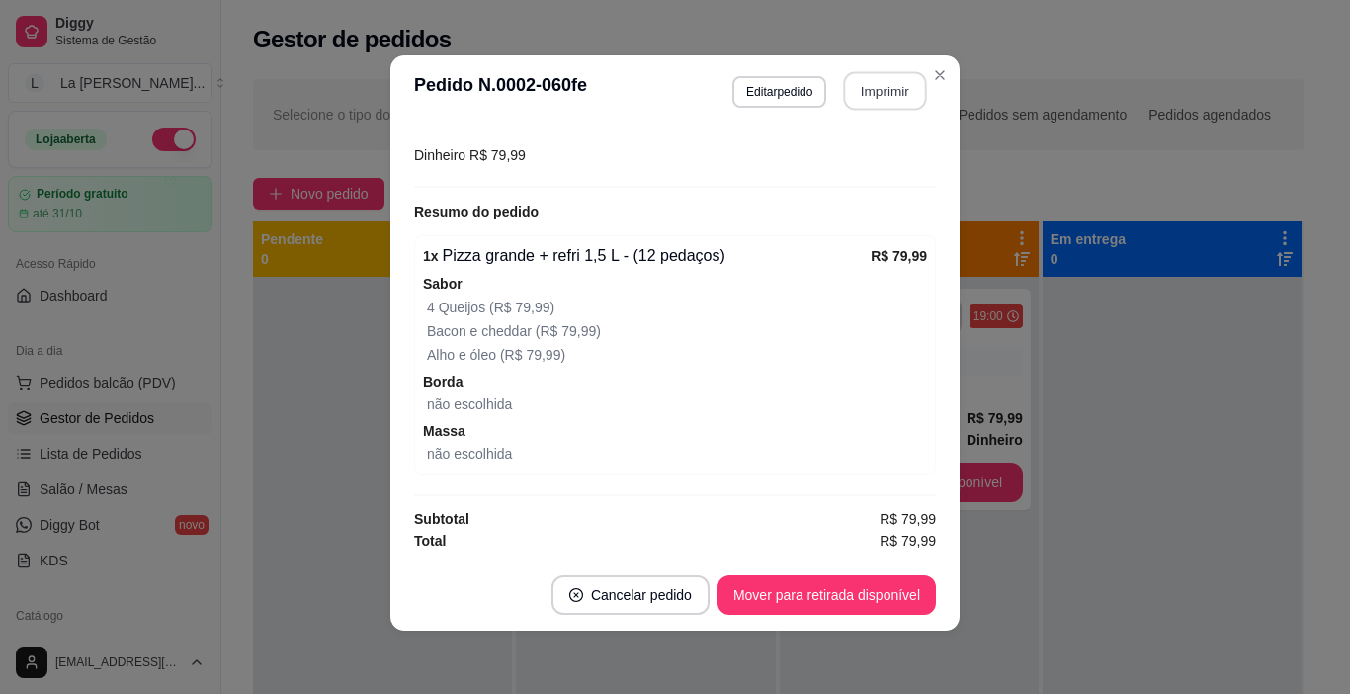
click at [894, 81] on button "Imprimir" at bounding box center [885, 91] width 83 height 39
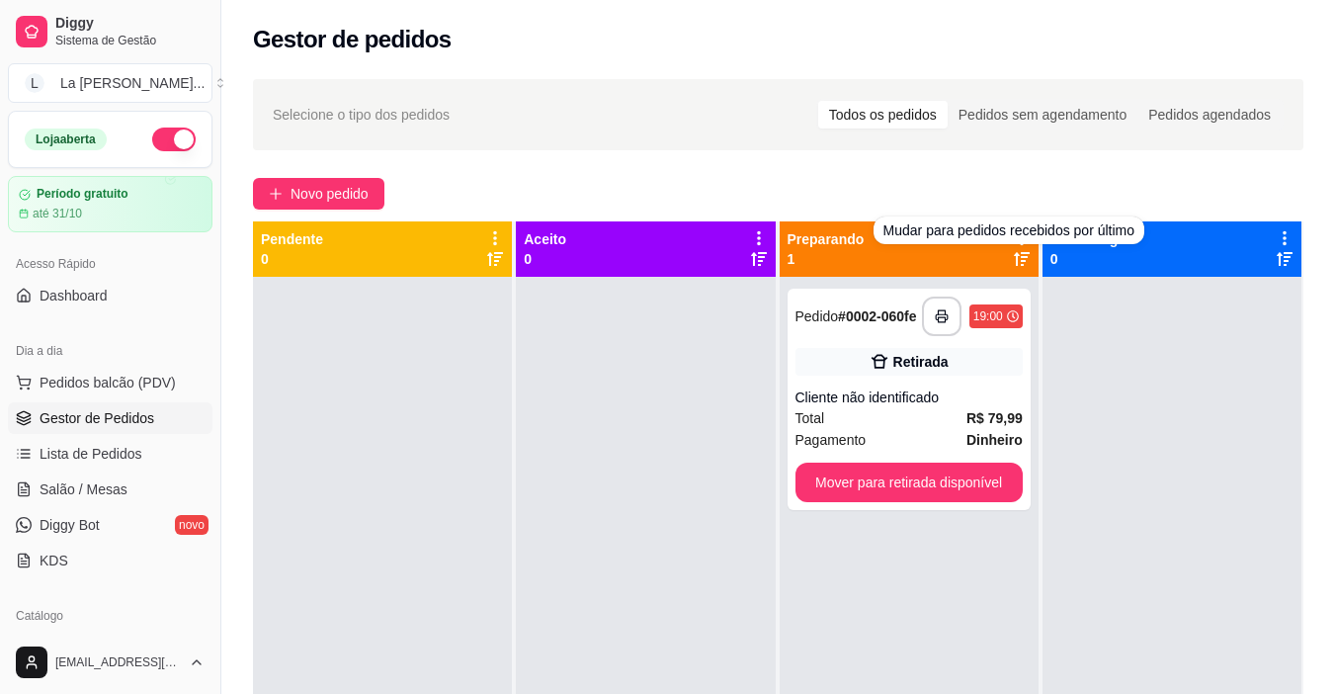
click at [1011, 238] on div "Mudar para pedidos recebidos por último" at bounding box center [1009, 230] width 271 height 28
click at [899, 264] on div "Preparando 1" at bounding box center [909, 249] width 243 height 40
click at [1014, 261] on icon at bounding box center [1022, 259] width 16 height 16
click at [1010, 238] on div "Mudar para pedidos recebidos primeiro" at bounding box center [1010, 230] width 261 height 28
click at [935, 372] on div "Retirada" at bounding box center [920, 362] width 55 height 20
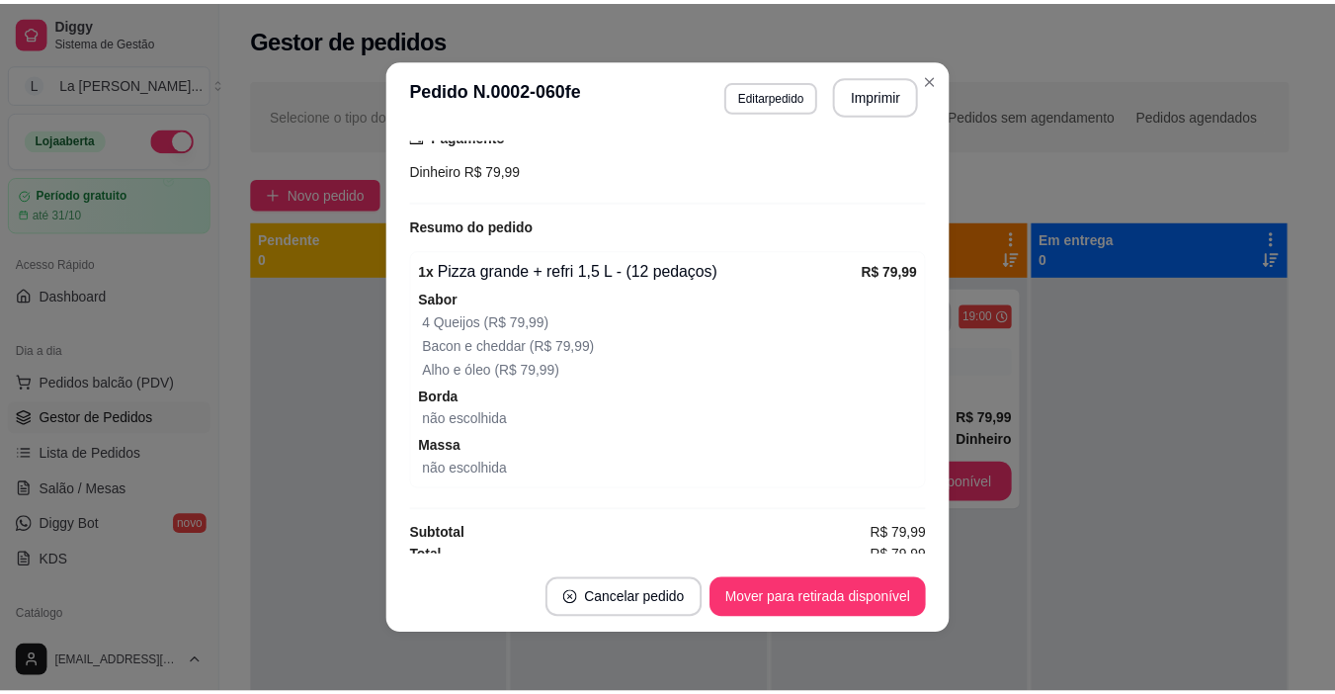
scroll to position [292, 0]
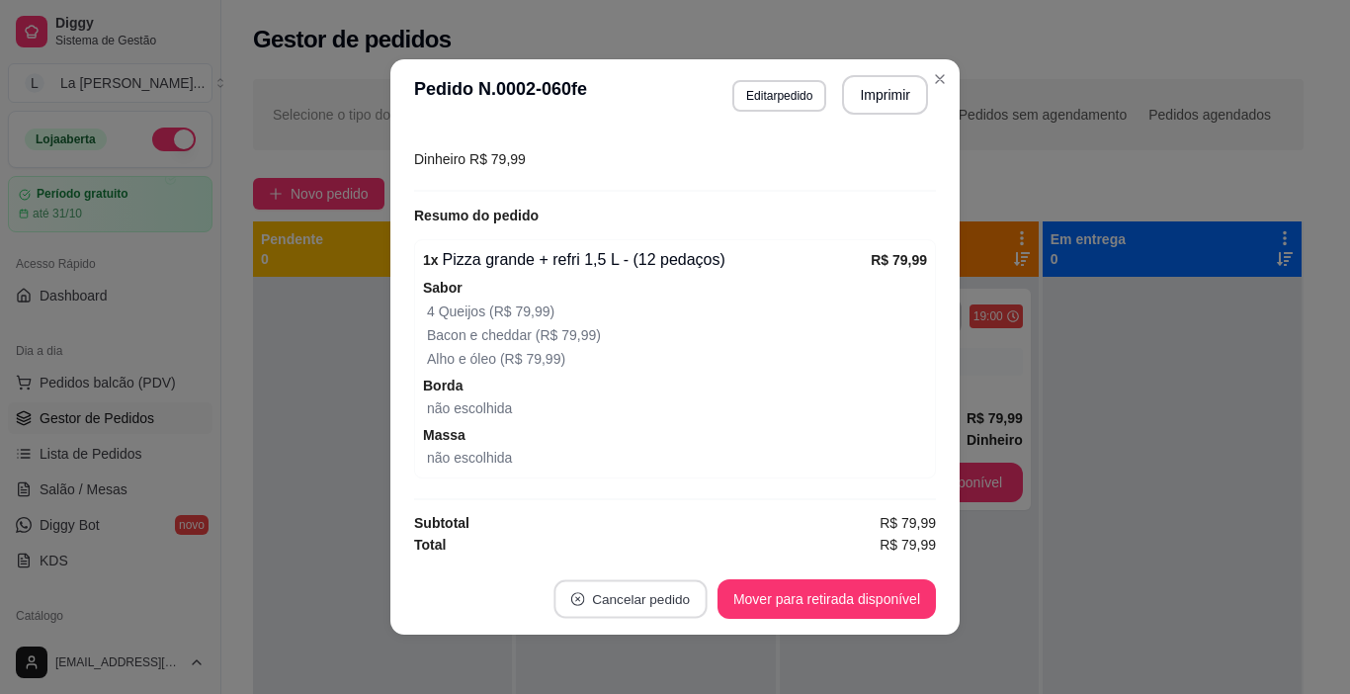
click at [663, 590] on button "Cancelar pedido" at bounding box center [629, 599] width 153 height 39
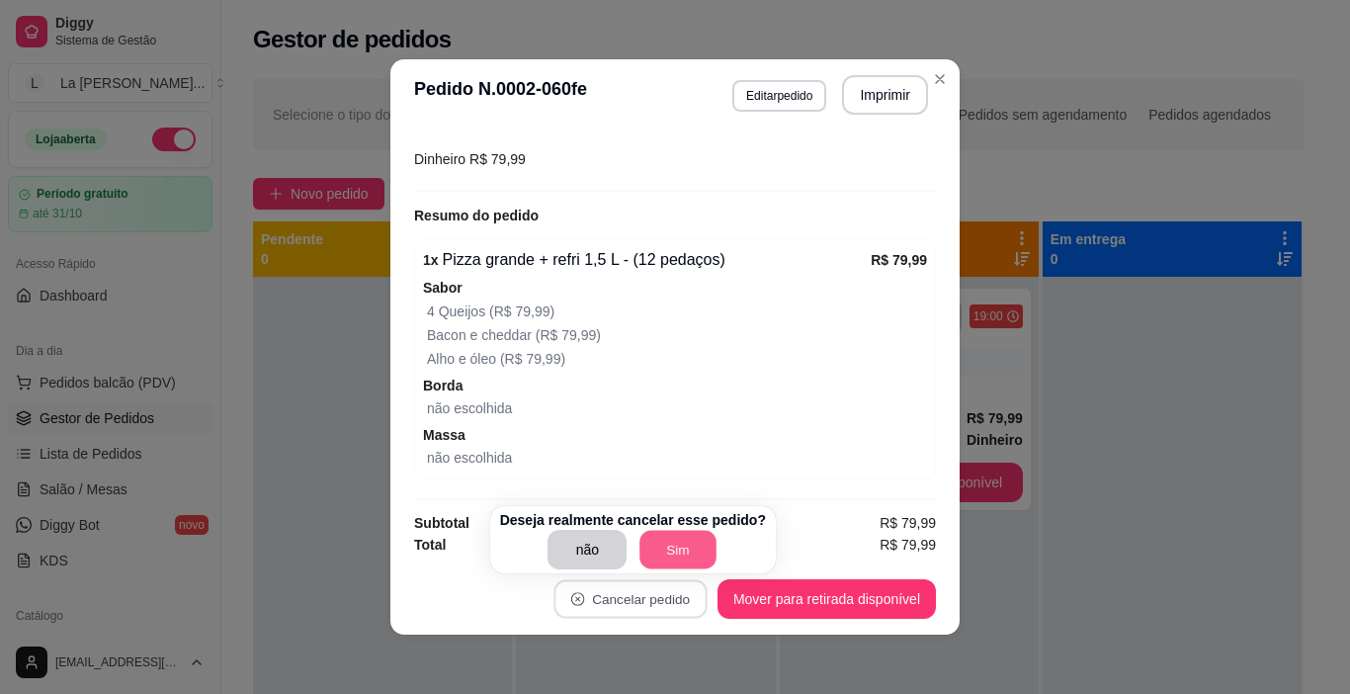
click at [685, 551] on button "Sim" at bounding box center [678, 550] width 77 height 39
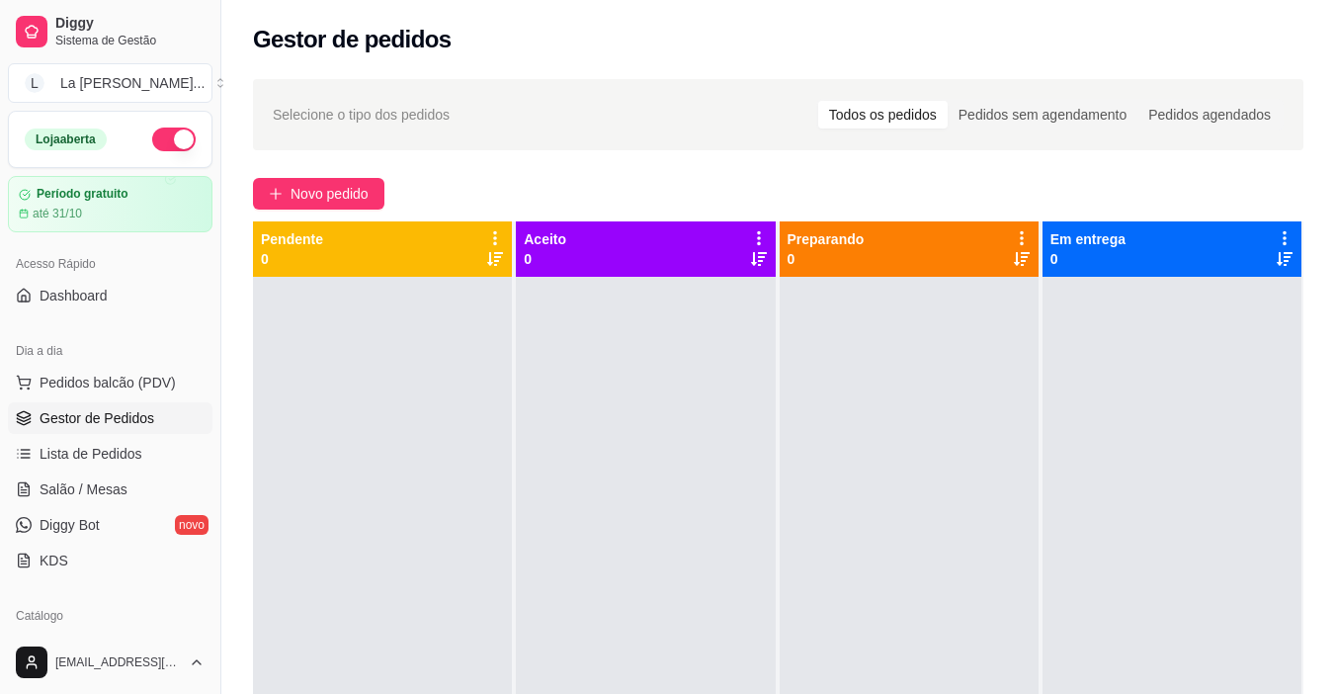
scroll to position [55, 0]
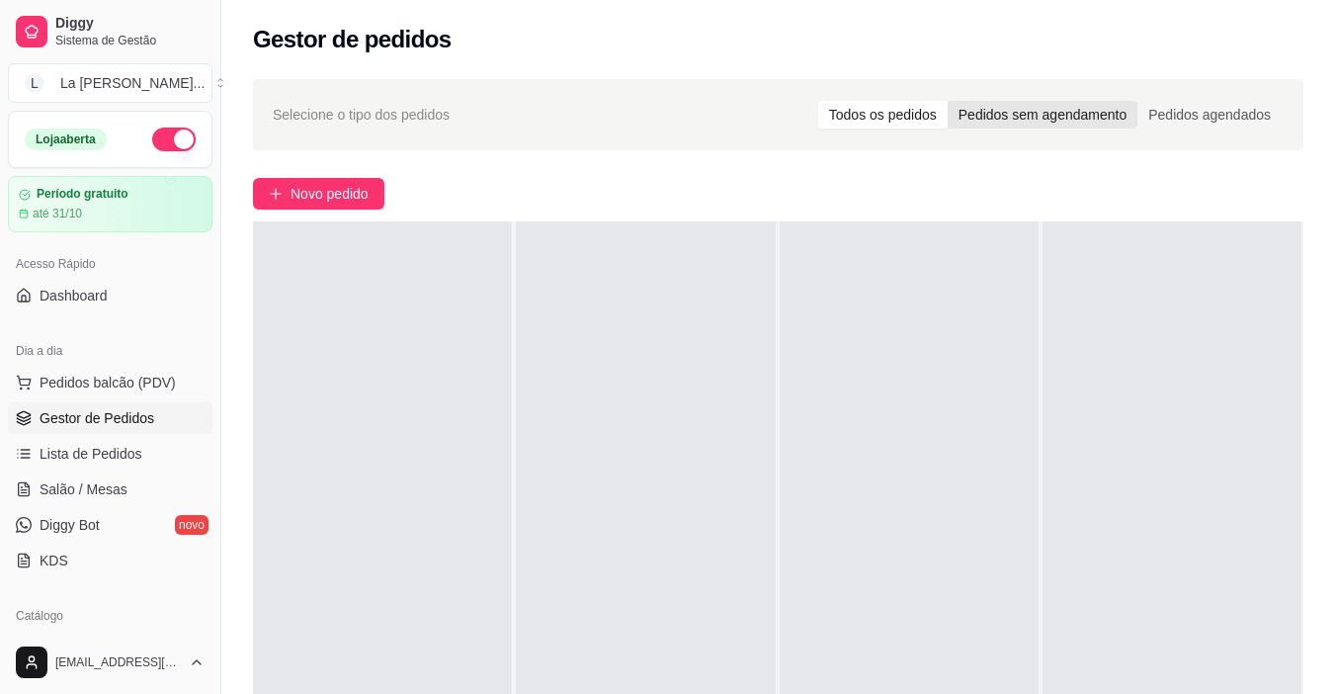
click at [1008, 114] on div "Pedidos sem agendamento" at bounding box center [1043, 115] width 190 height 28
click at [948, 101] on input "Pedidos sem agendamento" at bounding box center [948, 101] width 0 height 0
click at [899, 116] on div "Todos os pedidos" at bounding box center [882, 115] width 129 height 28
click at [818, 101] on input "Todos os pedidos" at bounding box center [818, 101] width 0 height 0
click at [1157, 111] on div "Pedidos agendados" at bounding box center [1210, 115] width 144 height 28
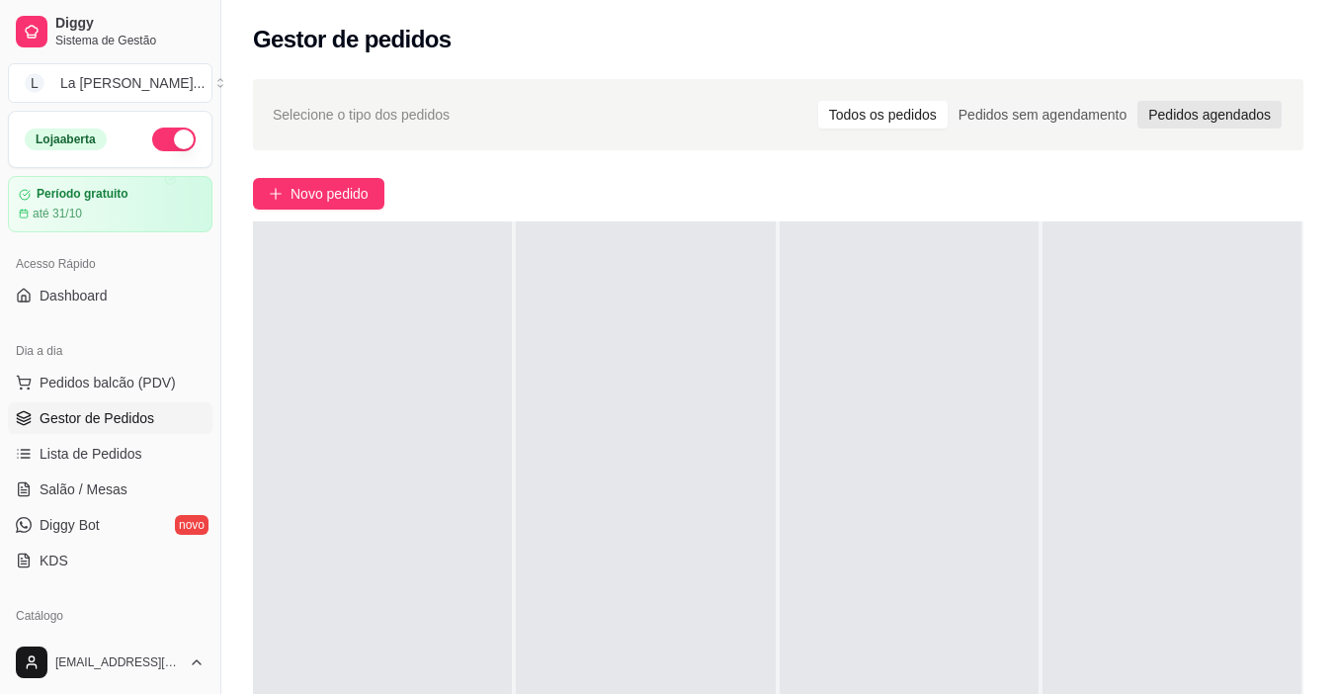
click at [1138, 101] on input "Pedidos agendados" at bounding box center [1138, 101] width 0 height 0
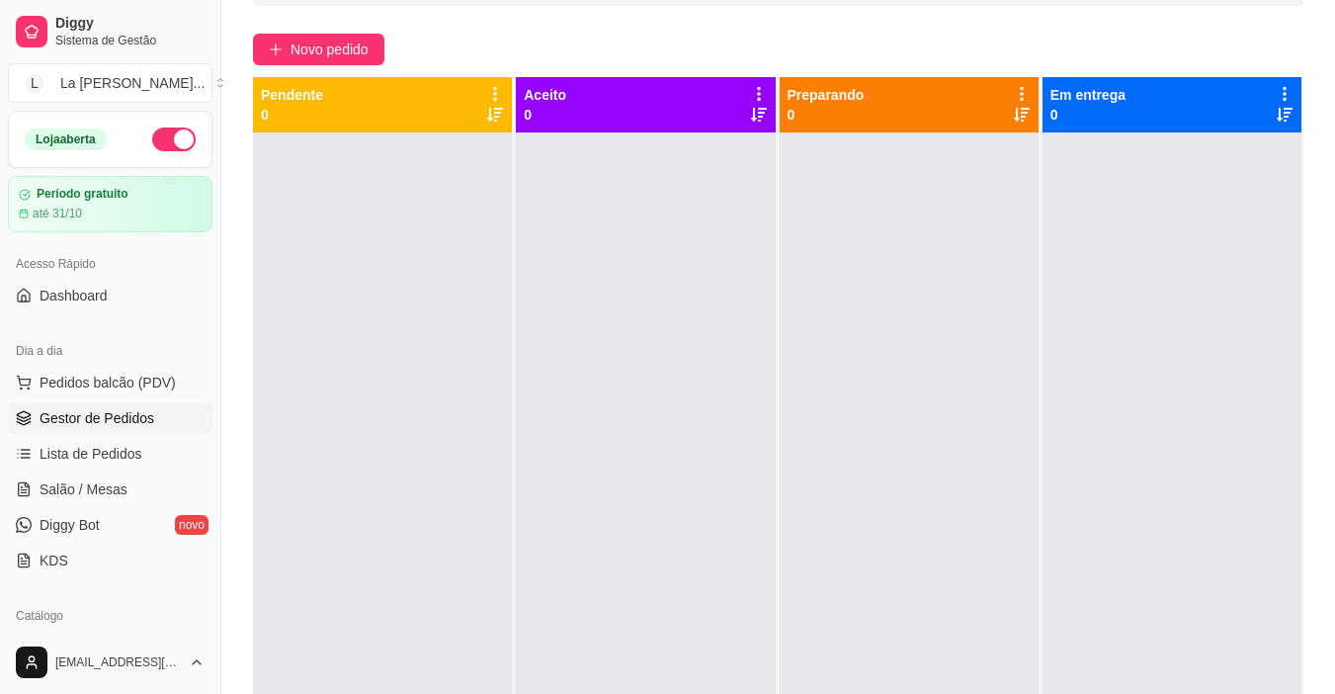
scroll to position [0, 0]
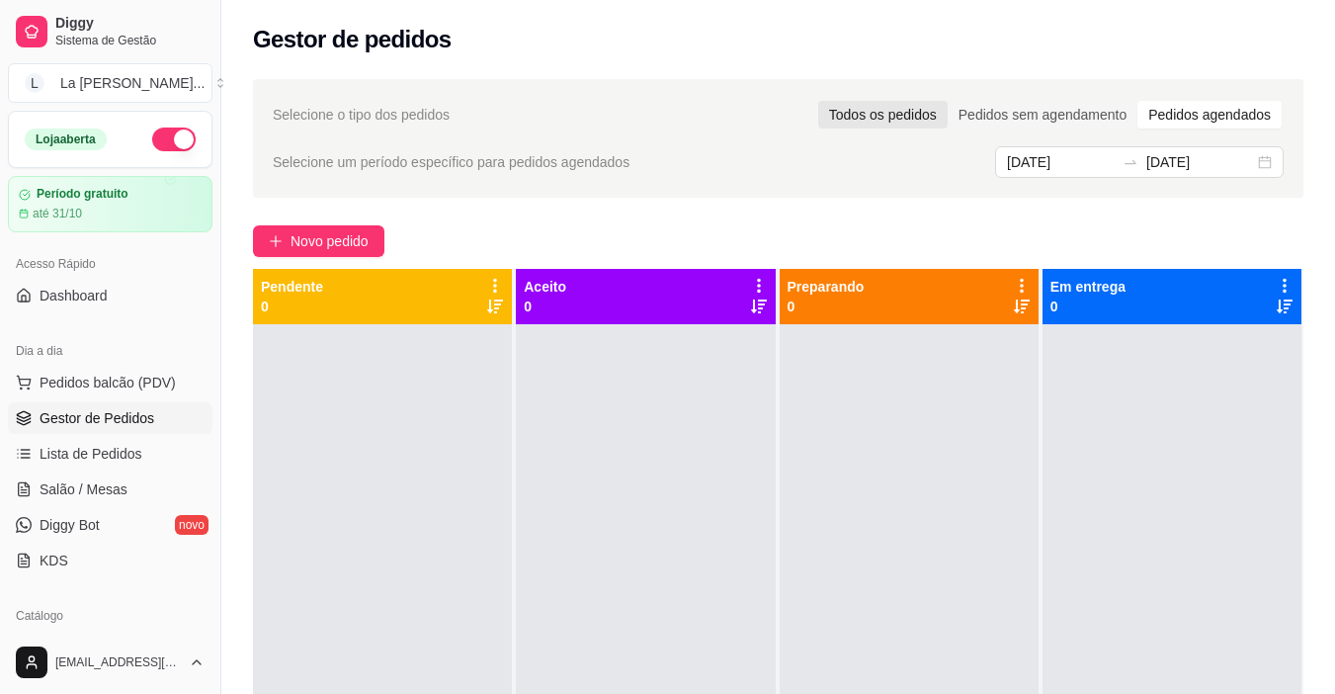
click at [923, 113] on div "Todos os pedidos" at bounding box center [882, 115] width 129 height 28
click at [818, 101] on input "Todos os pedidos" at bounding box center [818, 101] width 0 height 0
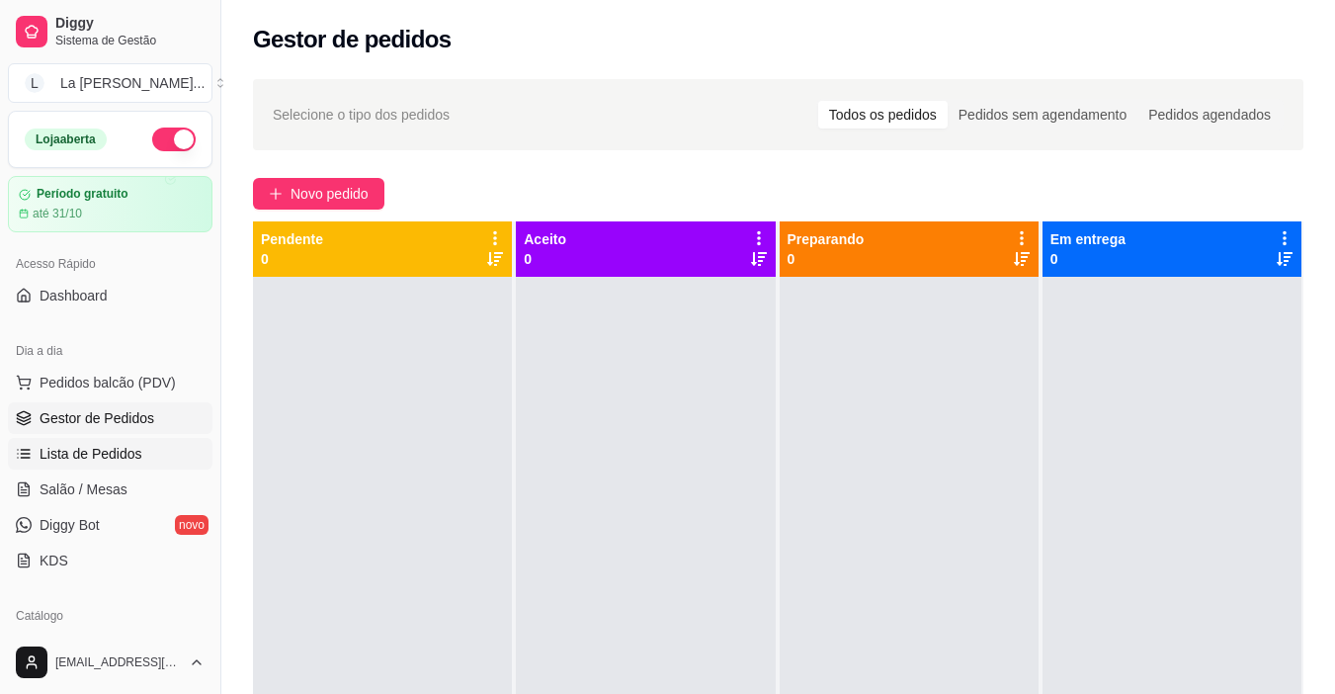
click at [117, 457] on span "Lista de Pedidos" at bounding box center [91, 454] width 103 height 20
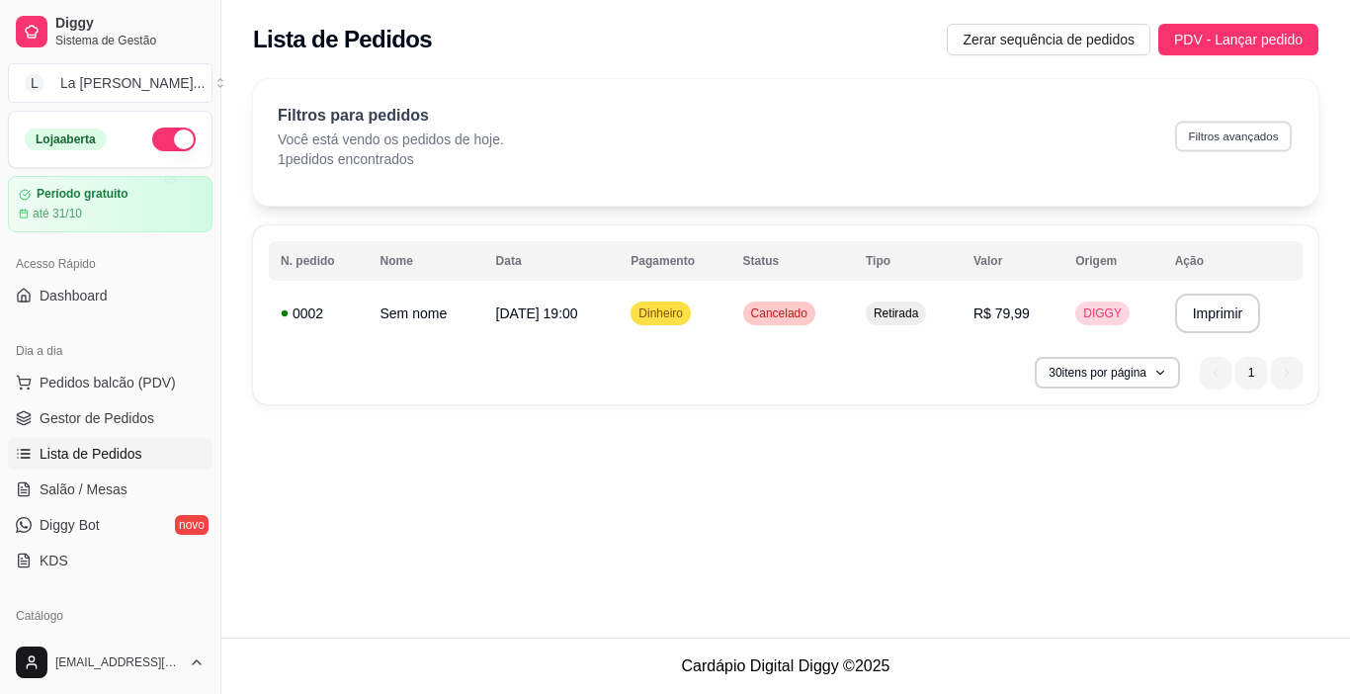
click at [1240, 126] on button "Filtros avançados" at bounding box center [1233, 136] width 117 height 31
select select "0"
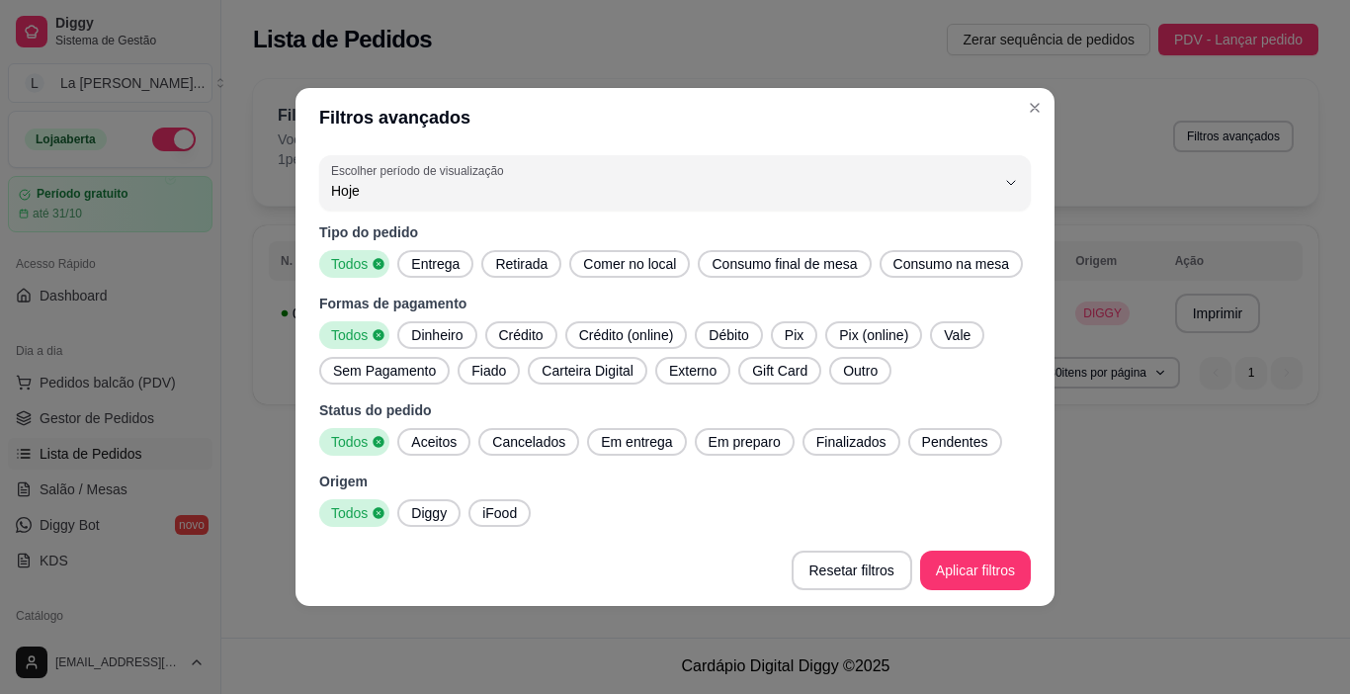
click at [349, 270] on span "Todos" at bounding box center [347, 264] width 48 height 20
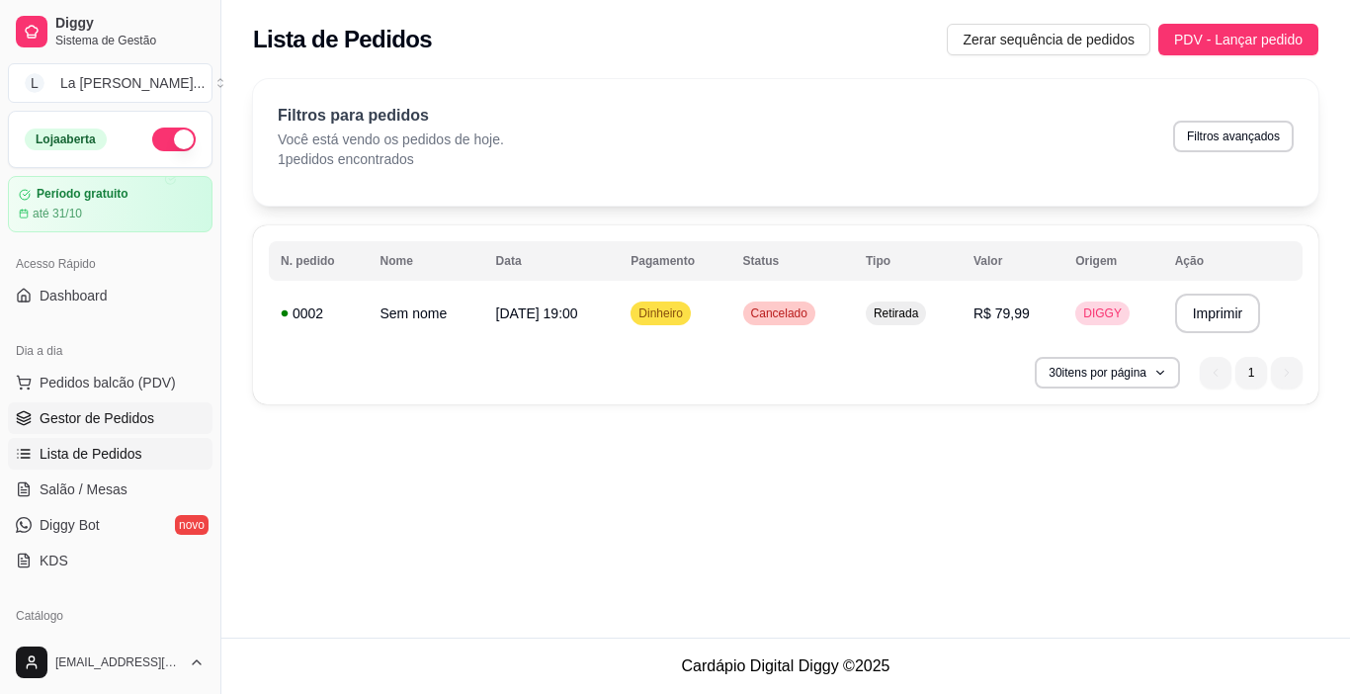
click at [93, 413] on span "Gestor de Pedidos" at bounding box center [97, 418] width 115 height 20
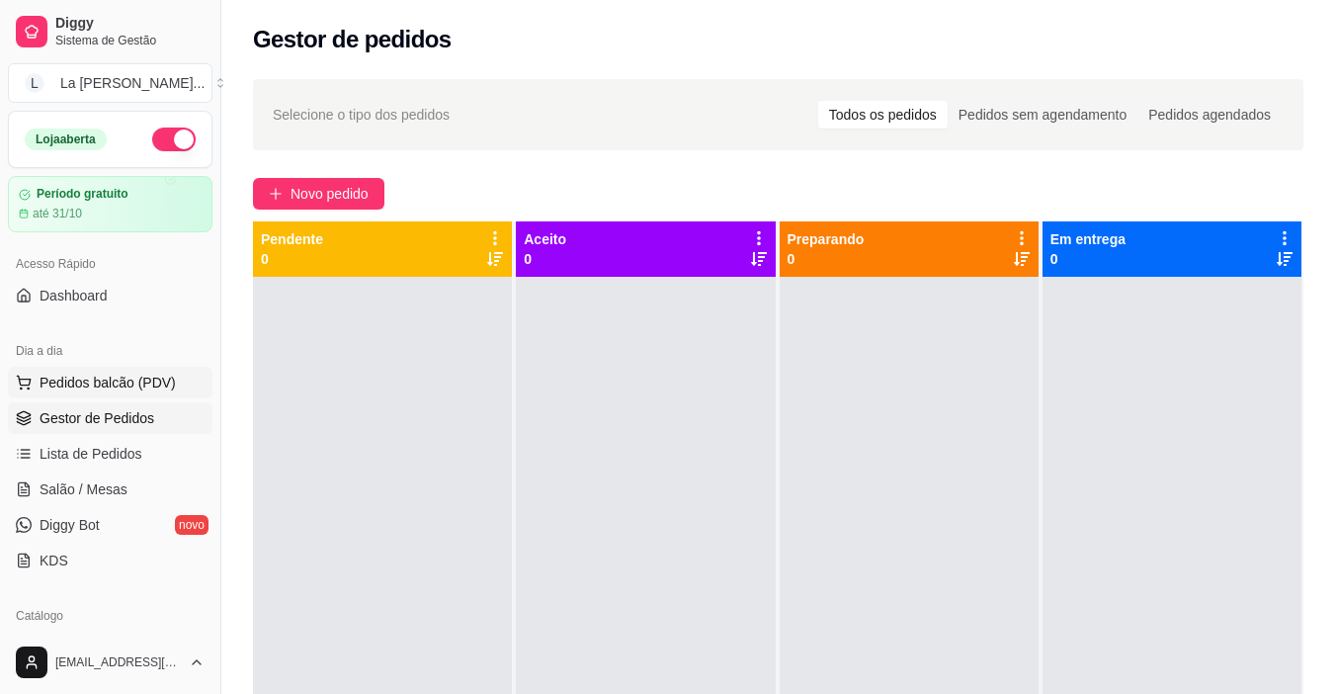
click at [88, 384] on span "Pedidos balcão (PDV)" at bounding box center [108, 383] width 136 height 20
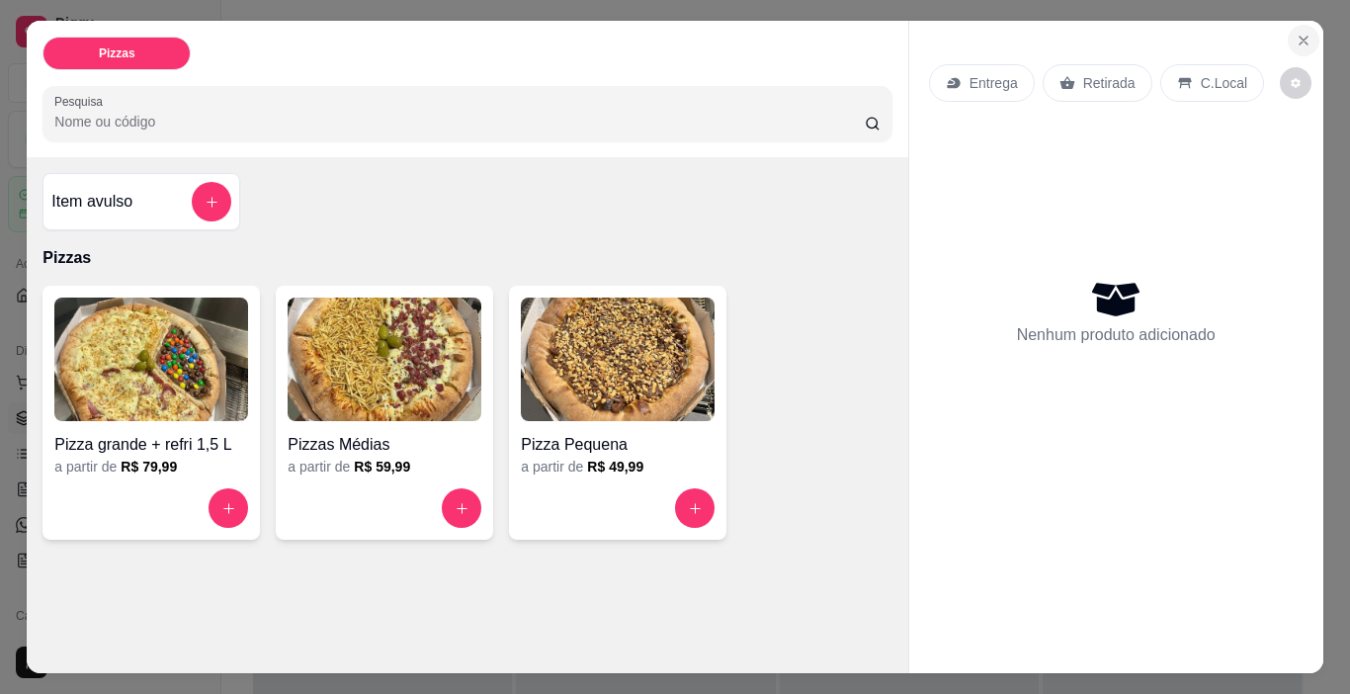
click at [1302, 33] on icon "Close" at bounding box center [1304, 41] width 16 height 16
